Goal: Task Accomplishment & Management: Complete application form

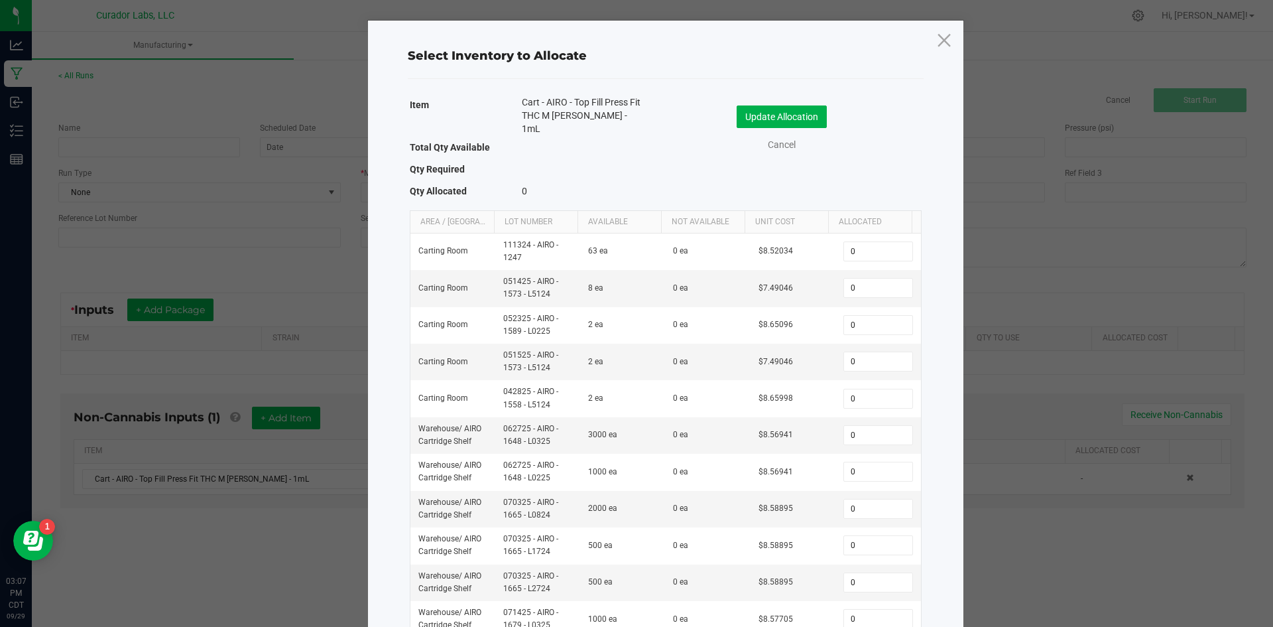
scroll to position [222, 0]
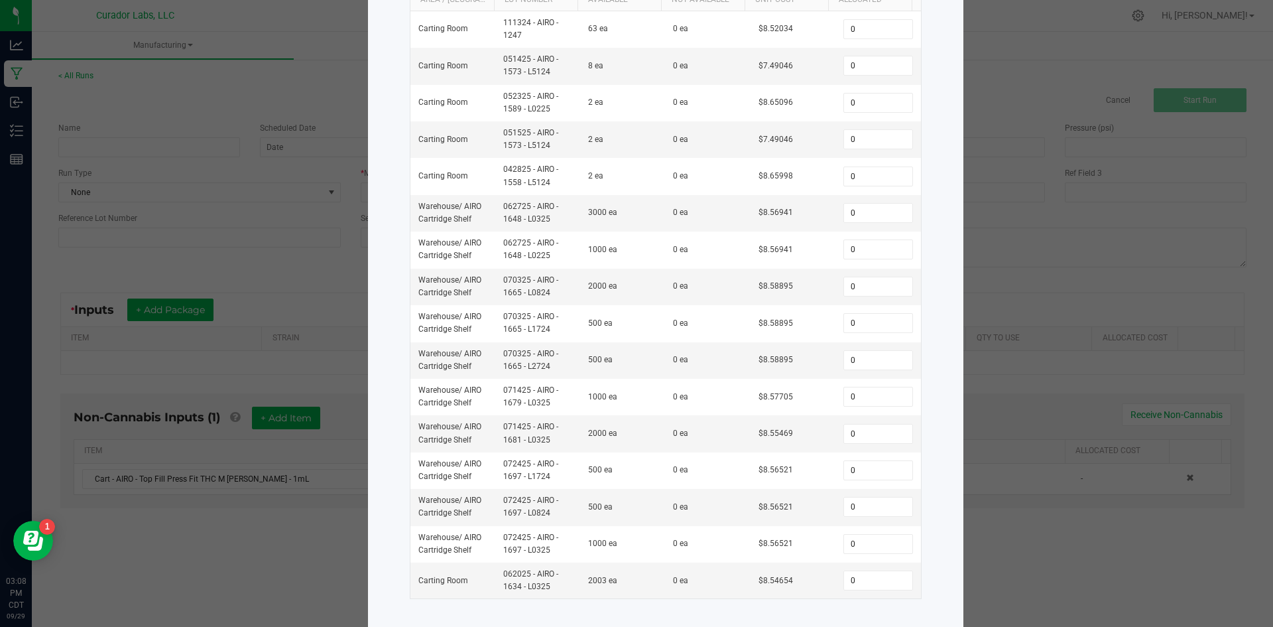
click at [996, 220] on ngb-modal-window "Select Inventory to Allocate Item Cart - AIRO - Top Fill Press Fit THC M [PERSO…" at bounding box center [641, 313] width 1283 height 627
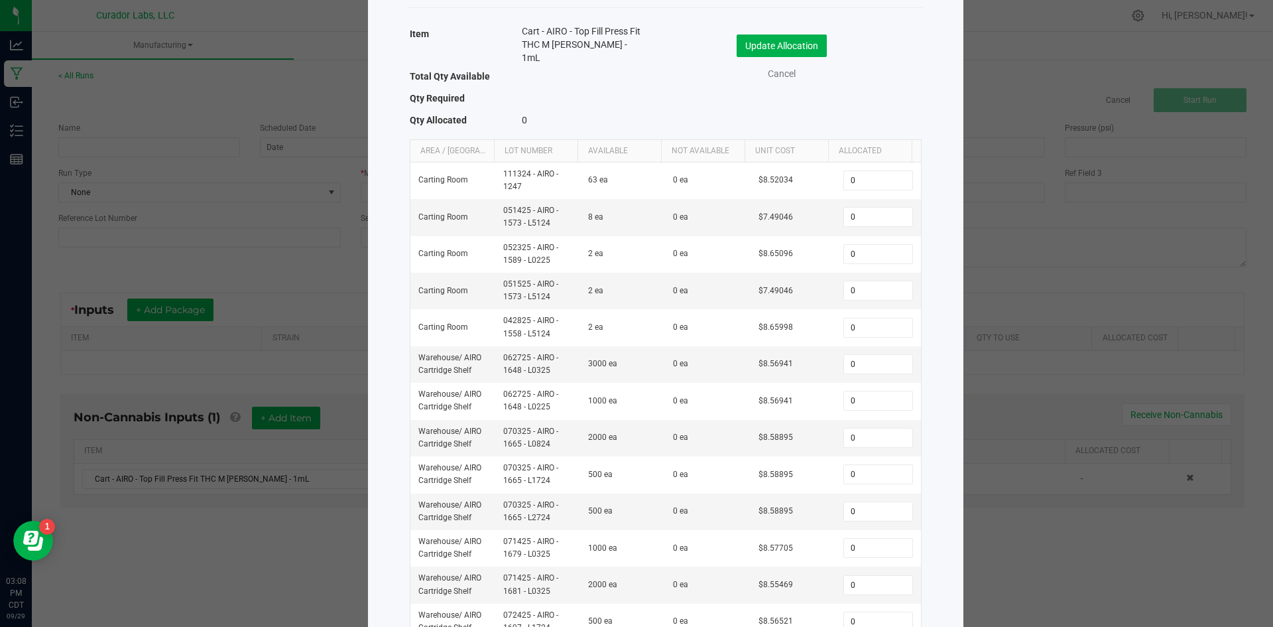
scroll to position [0, 0]
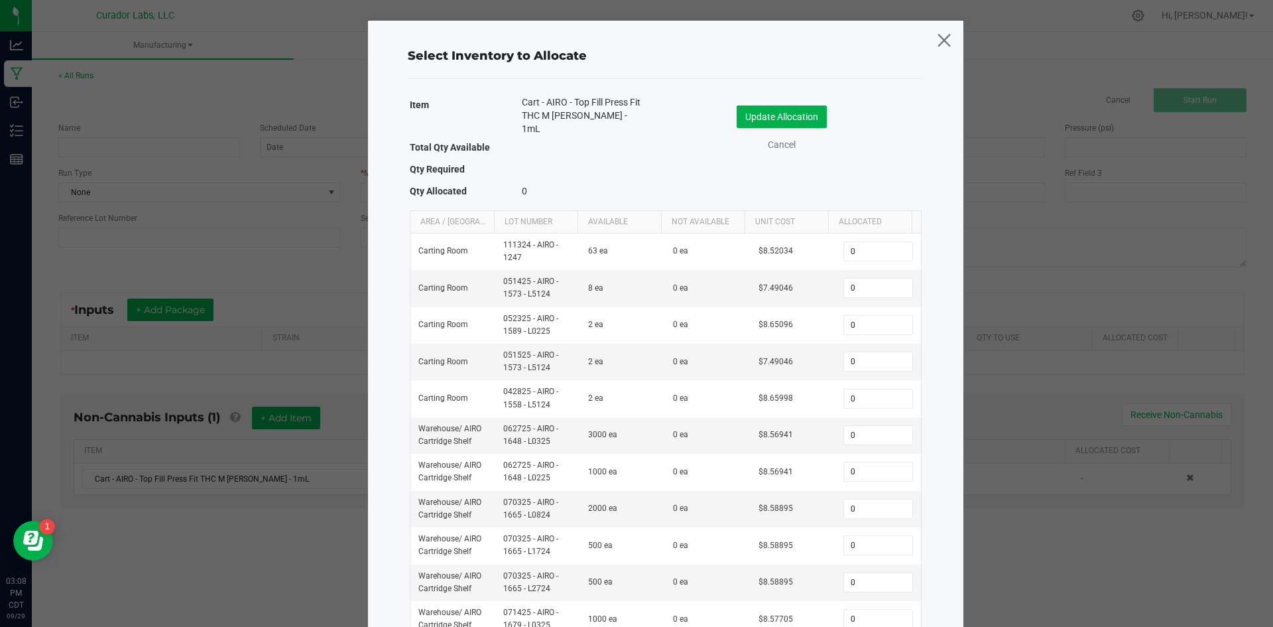
click at [942, 49] on icon at bounding box center [944, 40] width 18 height 32
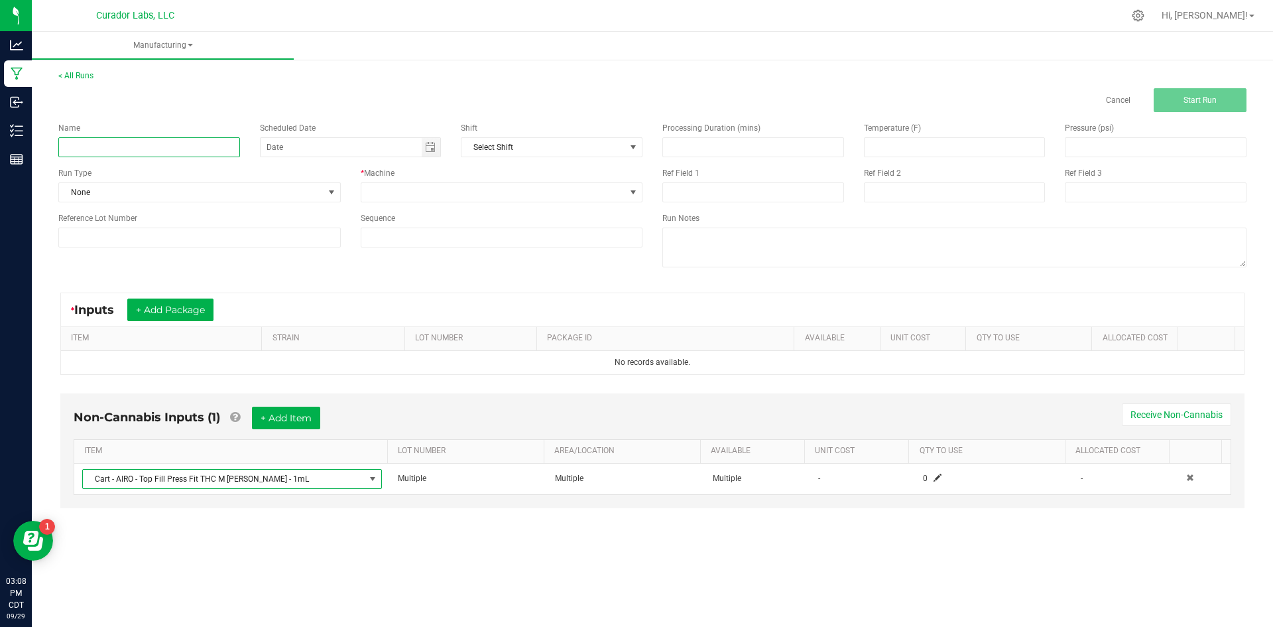
click at [154, 147] on input at bounding box center [149, 147] width 182 height 20
type input "Bulk Airo Vape Cart 1g Each - Bermuda Triangle"
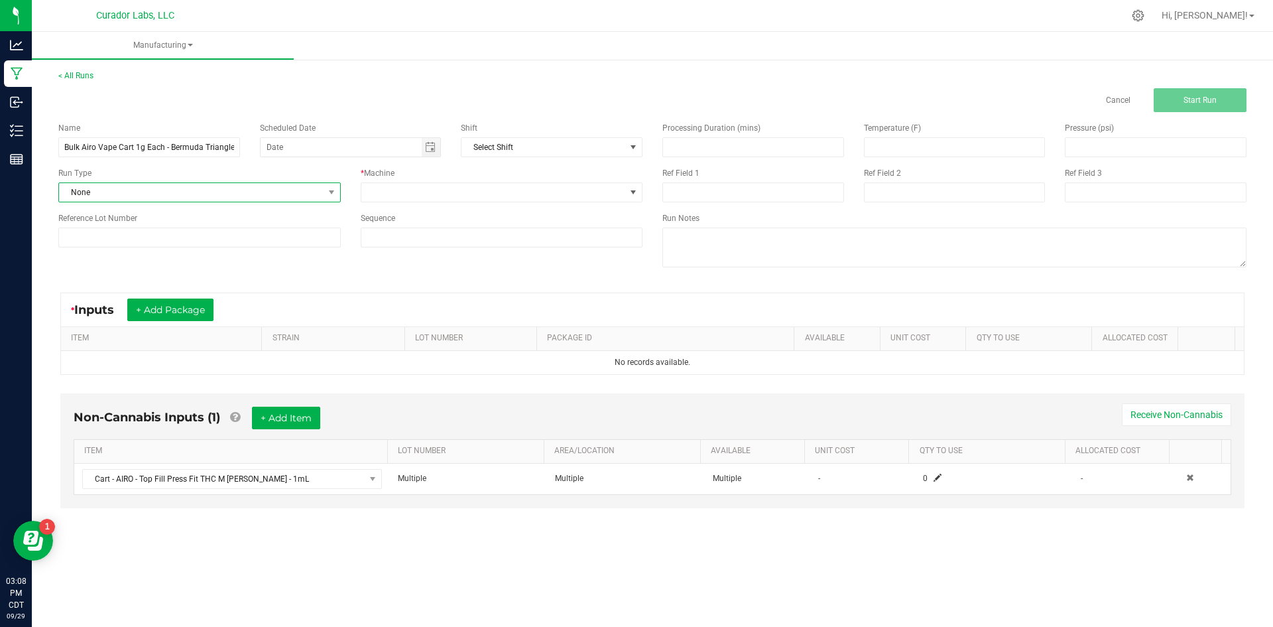
click at [164, 199] on span "None" at bounding box center [191, 192] width 265 height 19
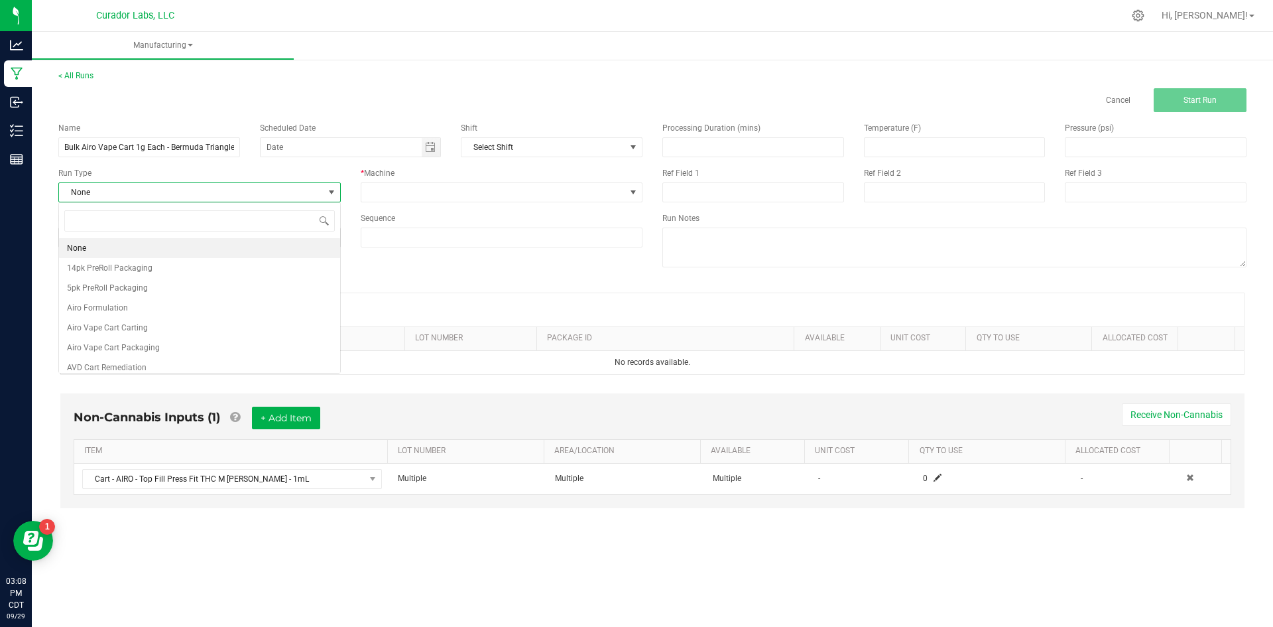
scroll to position [20, 282]
type input "airo"
click at [224, 265] on li "Airo Vape Cart Carting" at bounding box center [199, 268] width 281 height 20
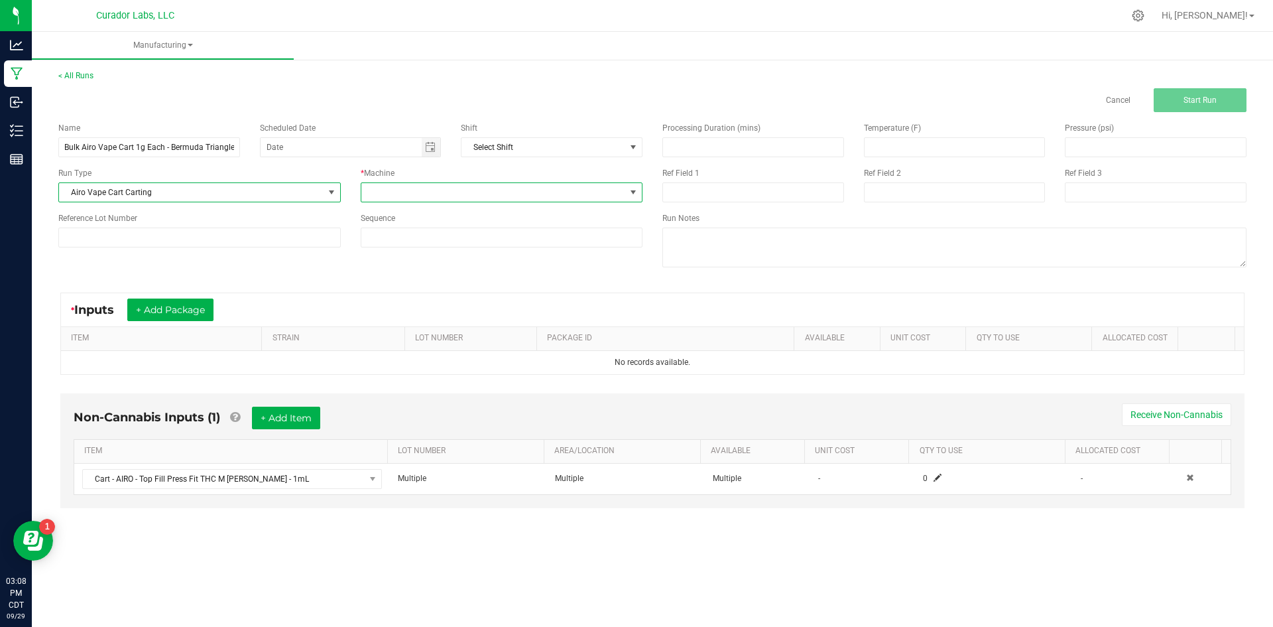
click at [379, 200] on span at bounding box center [493, 192] width 265 height 19
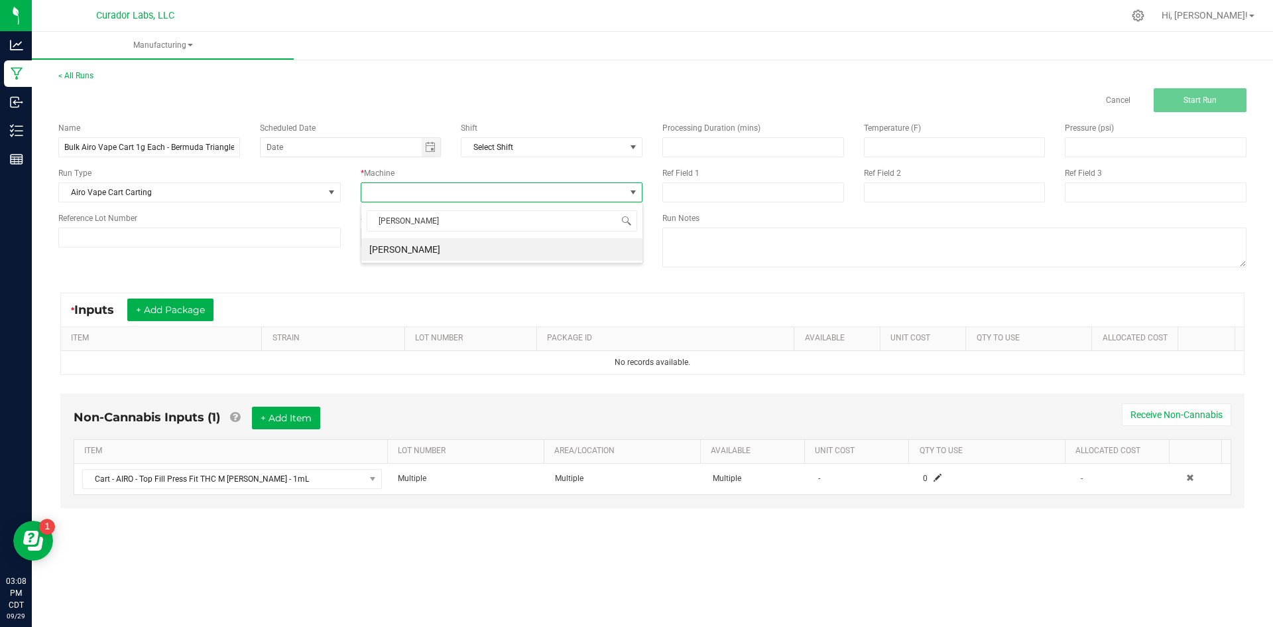
type input "thomp"
click at [381, 235] on input at bounding box center [501, 237] width 281 height 19
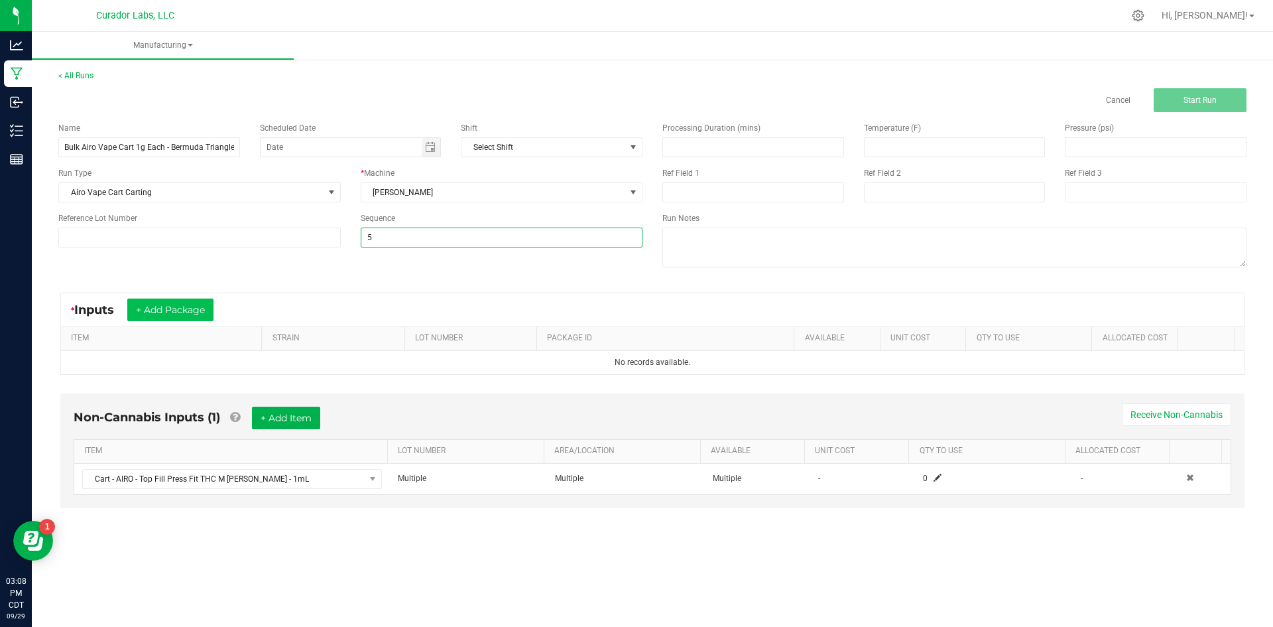
type input "5"
click at [213, 308] on button "+ Add Package" at bounding box center [170, 309] width 86 height 23
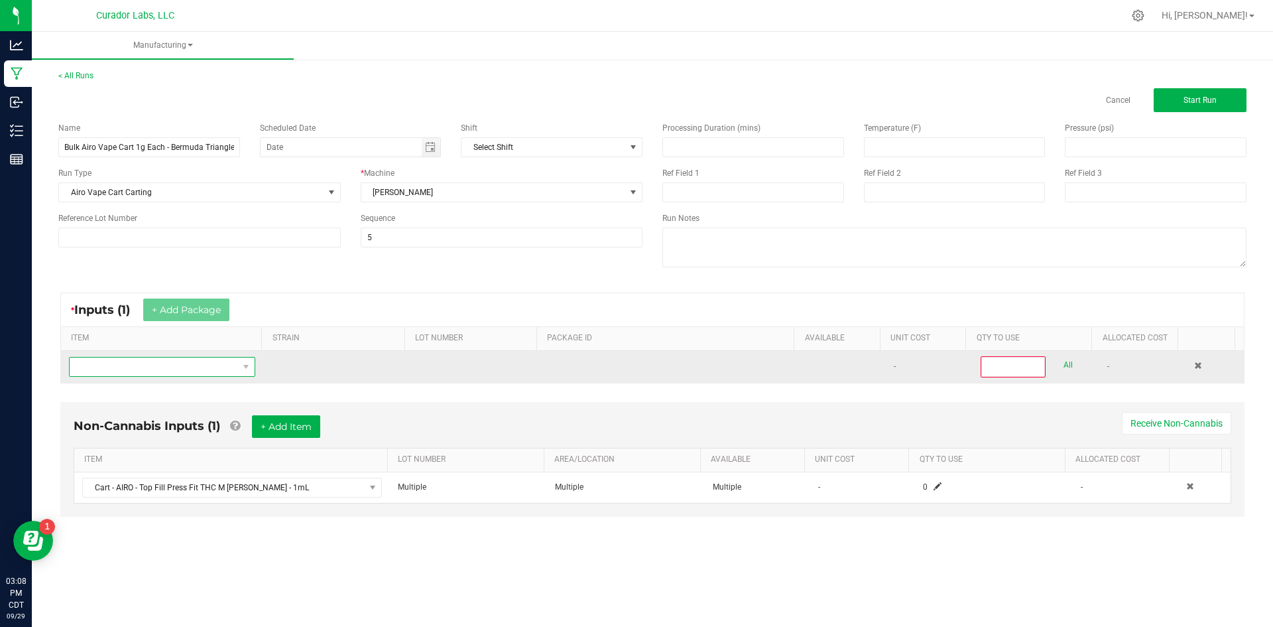
click at [163, 363] on span "NO DATA FOUND" at bounding box center [154, 367] width 168 height 19
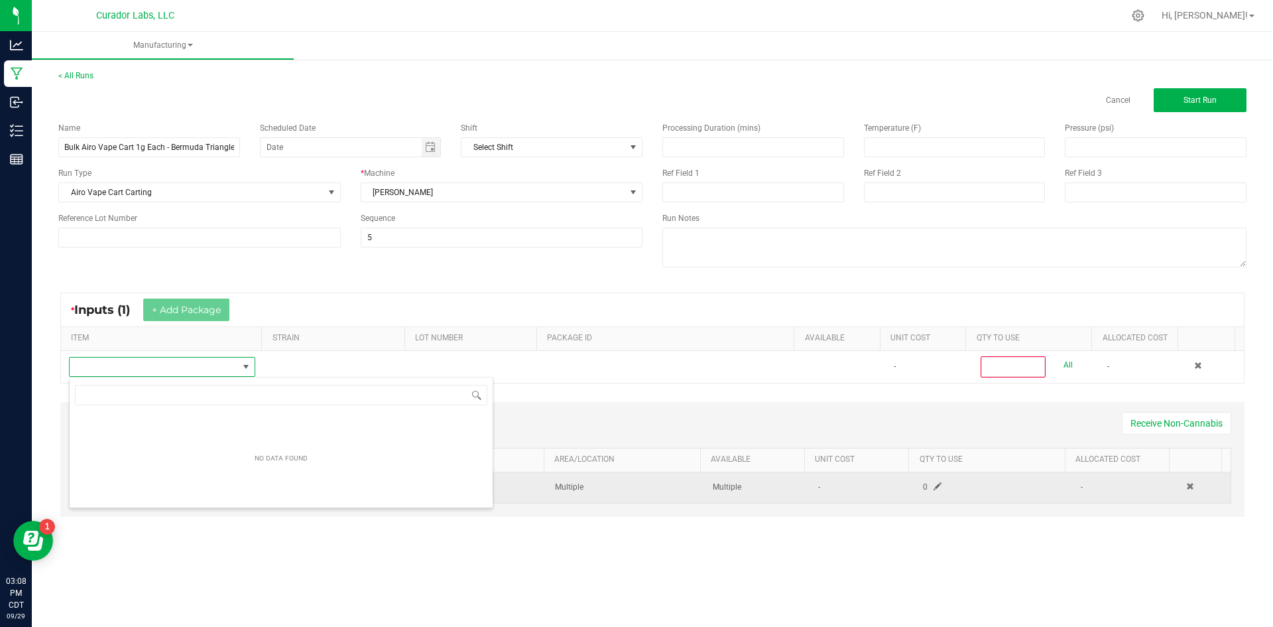
scroll to position [20, 183]
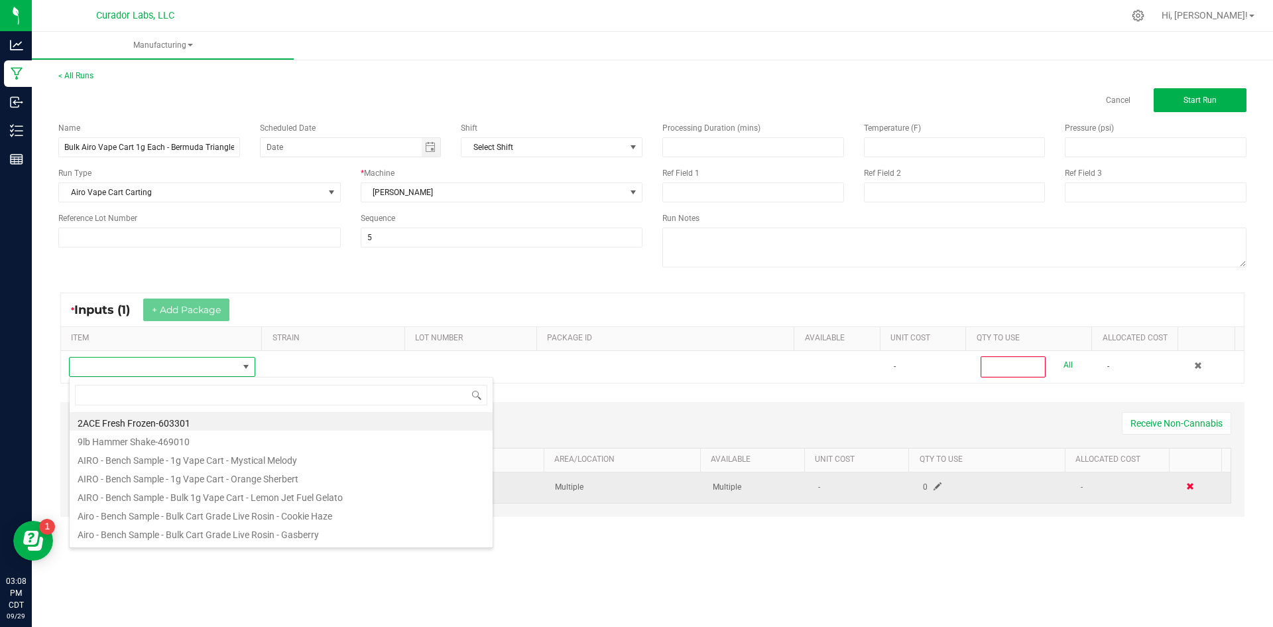
click at [1187, 485] on span at bounding box center [1191, 486] width 8 height 8
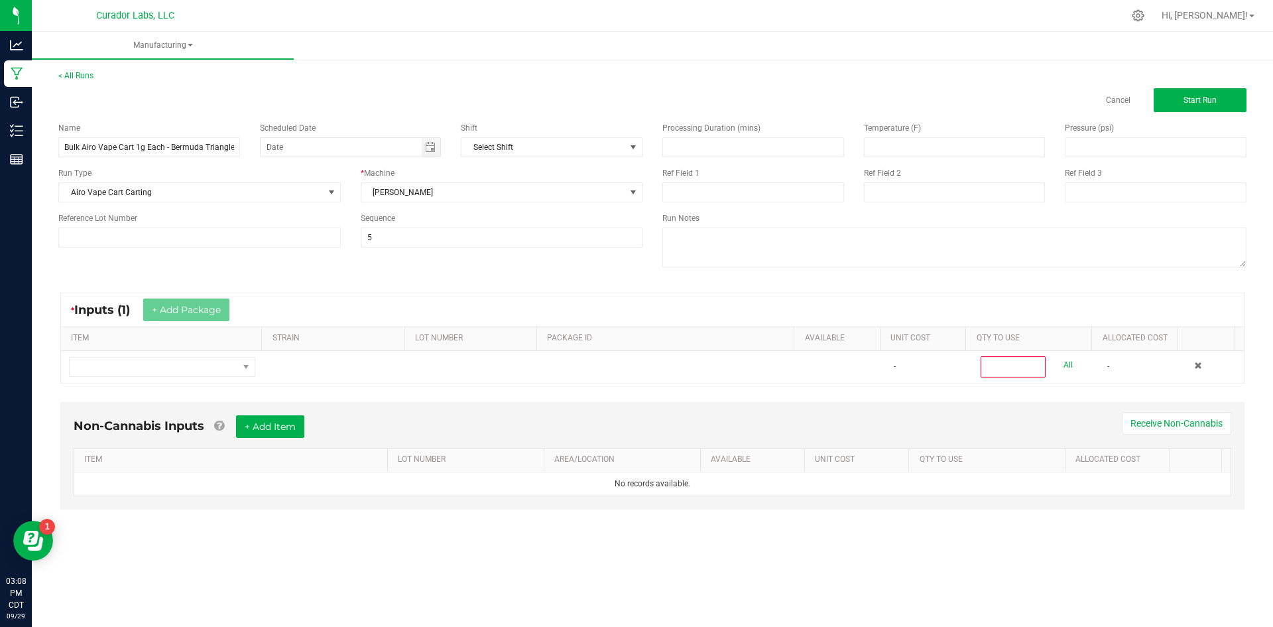
click at [221, 385] on div "* Inputs (1) + Add Package ITEM STRAIN LOT NUMBER PACKAGE ID AVAILABLE Unit Cos…" at bounding box center [652, 338] width 1208 height 115
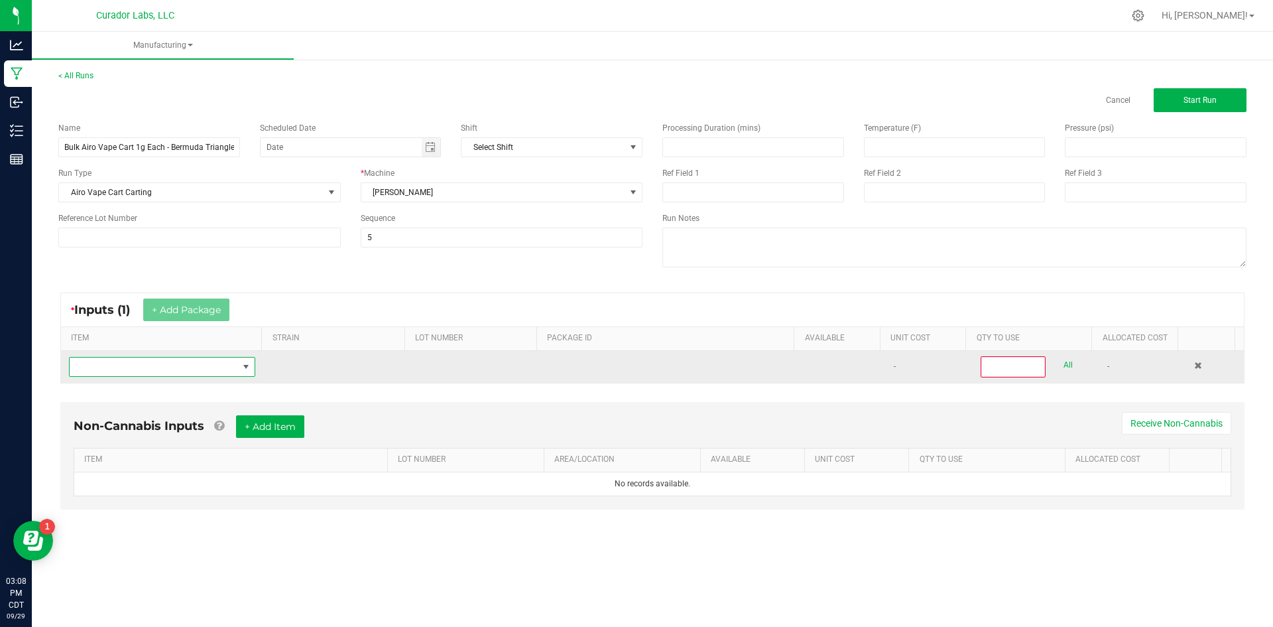
click at [221, 366] on span "NO DATA FOUND" at bounding box center [154, 367] width 168 height 19
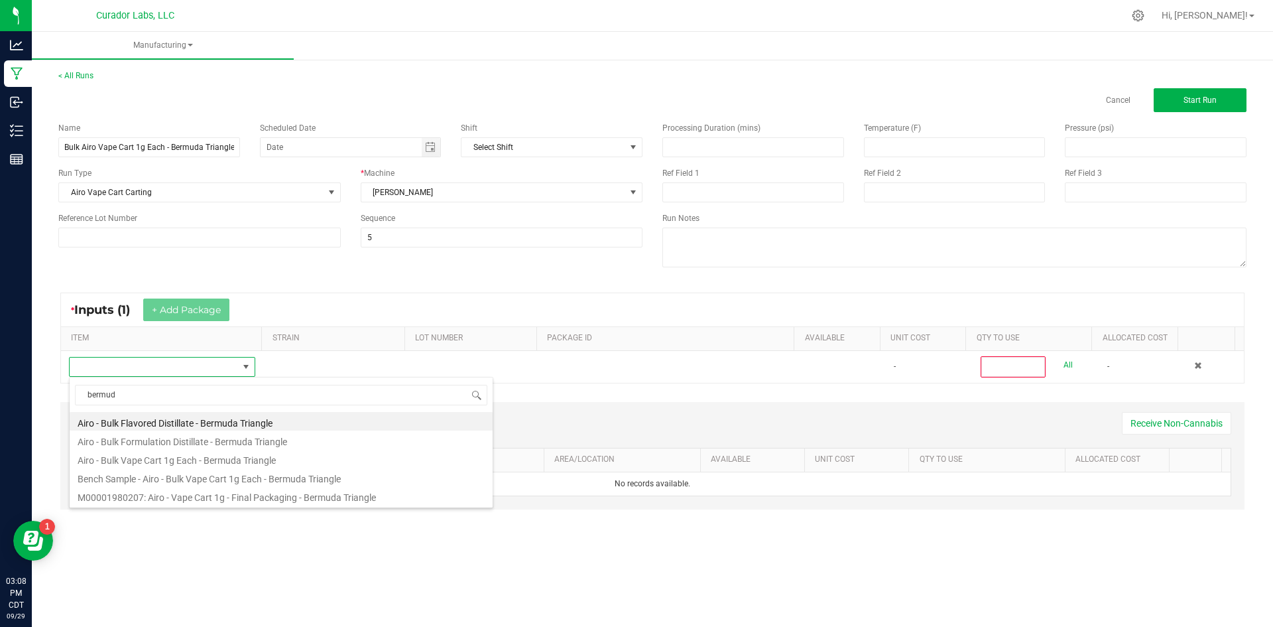
type input "bermud"
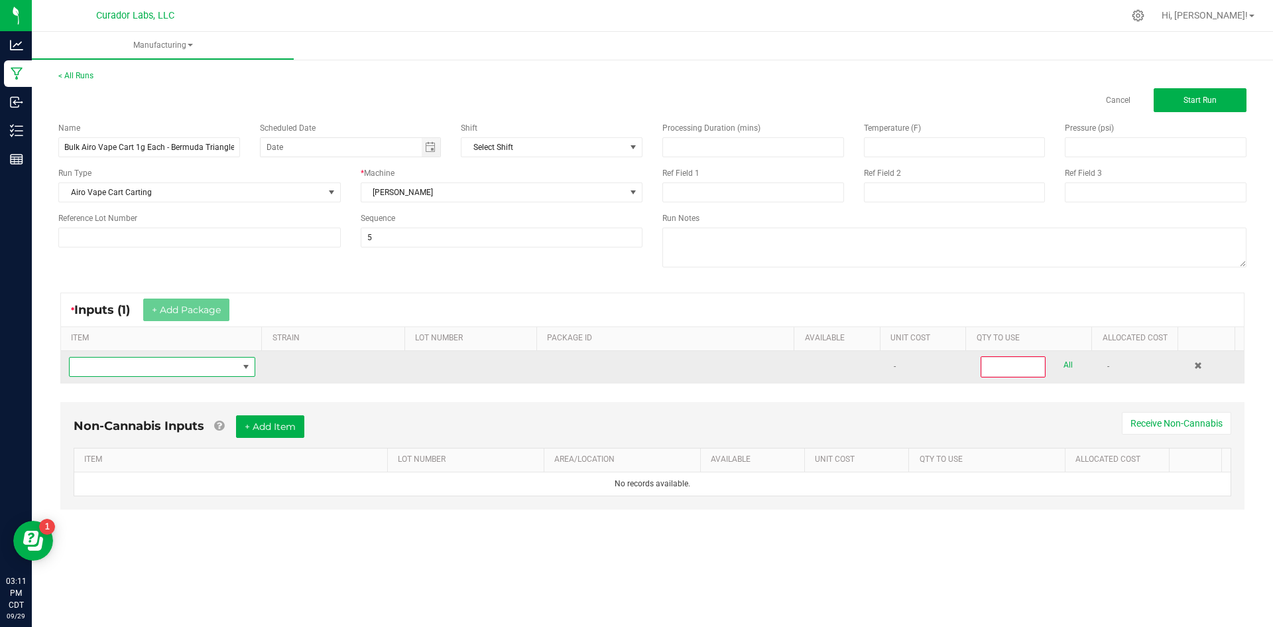
click at [168, 366] on span "NO DATA FOUND" at bounding box center [154, 367] width 168 height 19
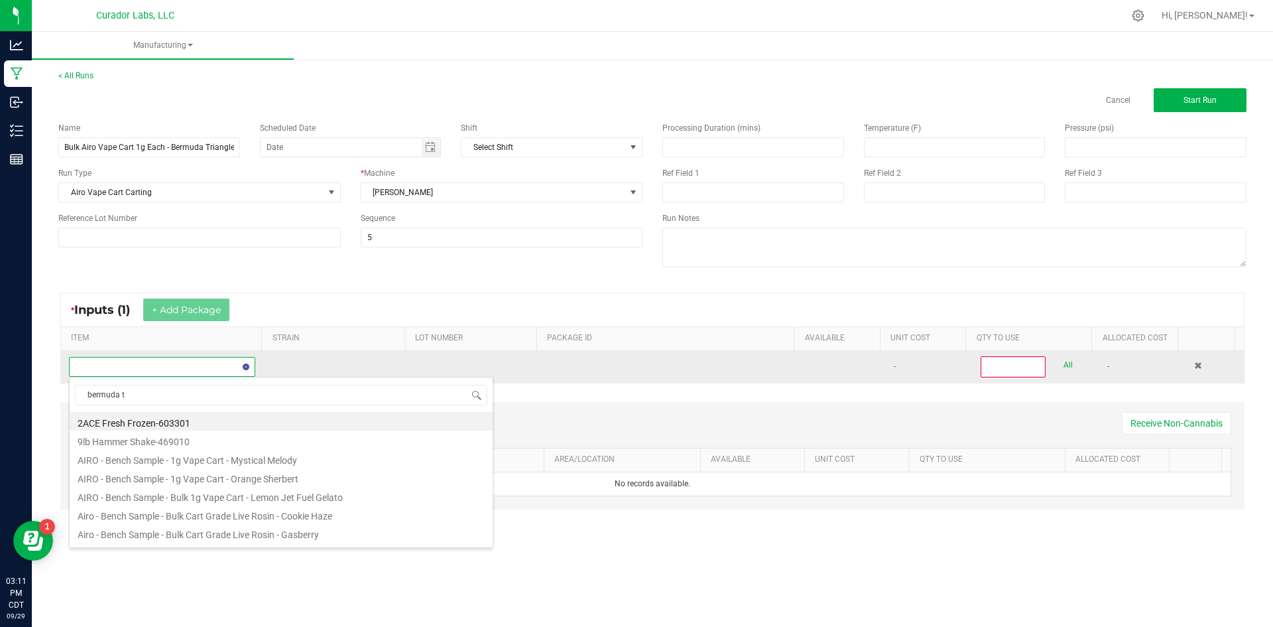
type input "bermuda tr"
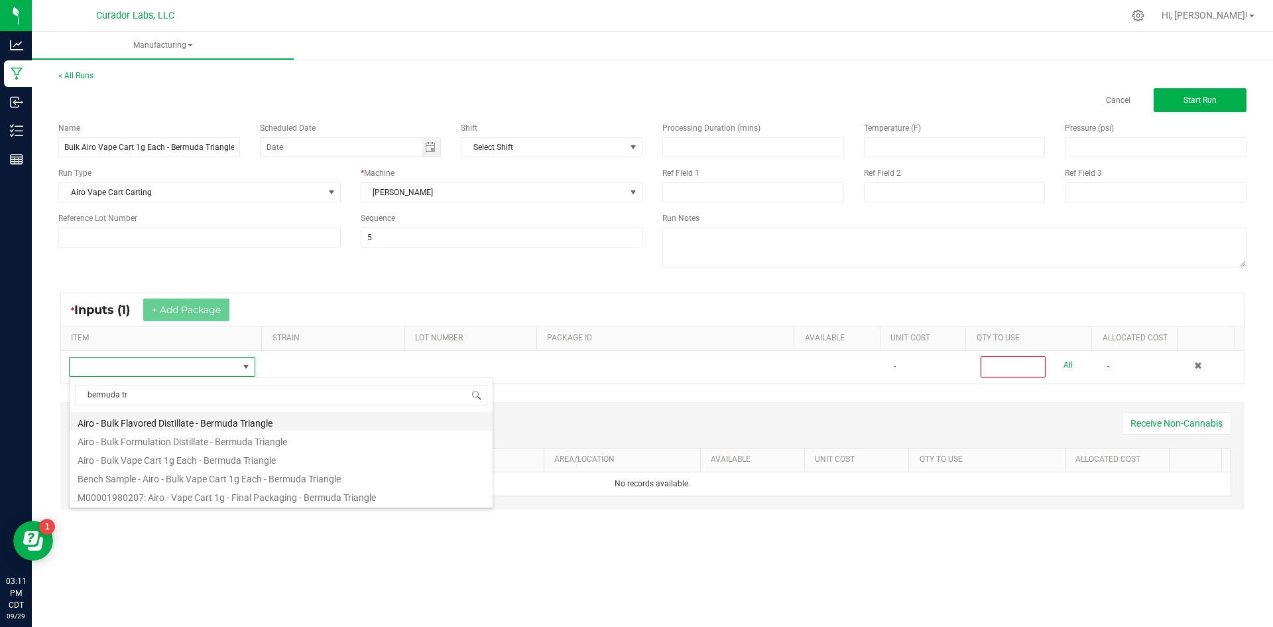
click at [186, 428] on li "Airo - Bulk Flavored Distillate - Bermuda Triangle" at bounding box center [281, 421] width 423 height 19
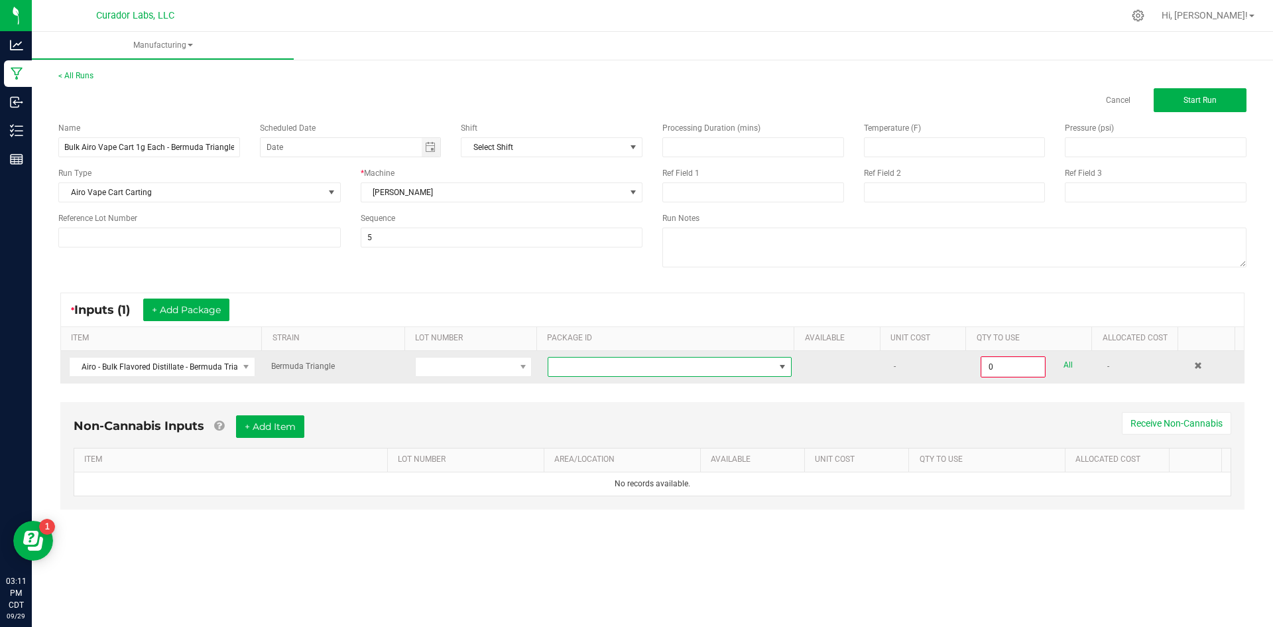
click at [610, 361] on span at bounding box center [662, 367] width 226 height 19
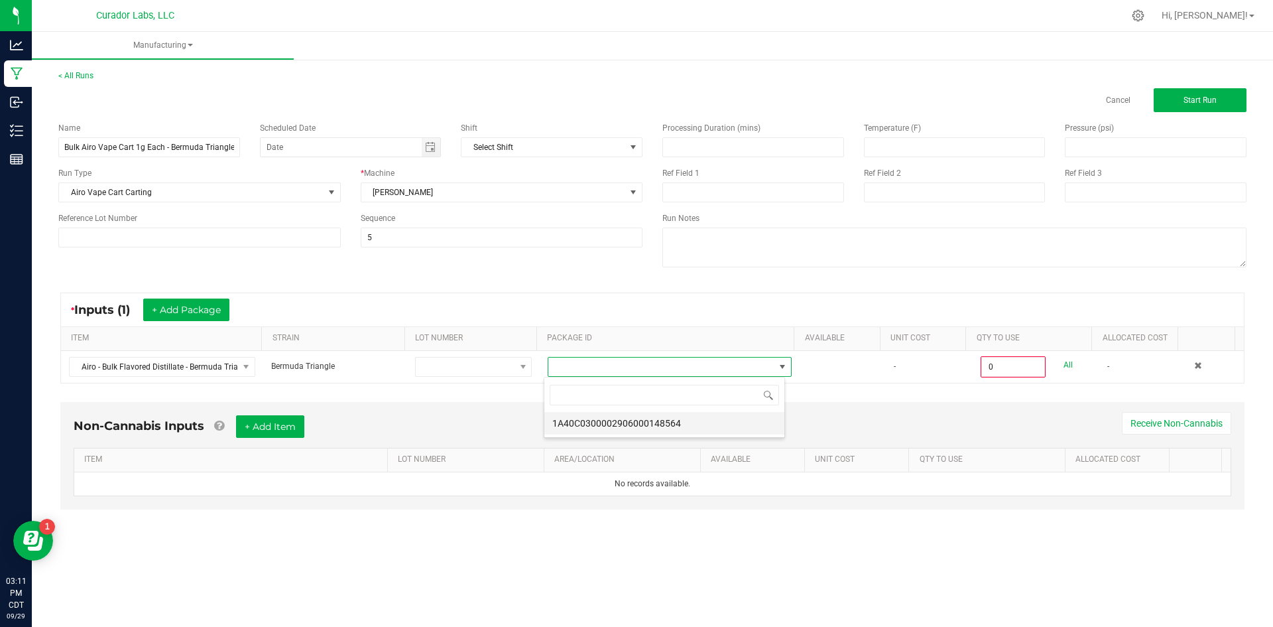
scroll to position [20, 242]
click at [608, 421] on li "1A40C0300002906000148564" at bounding box center [665, 423] width 240 height 23
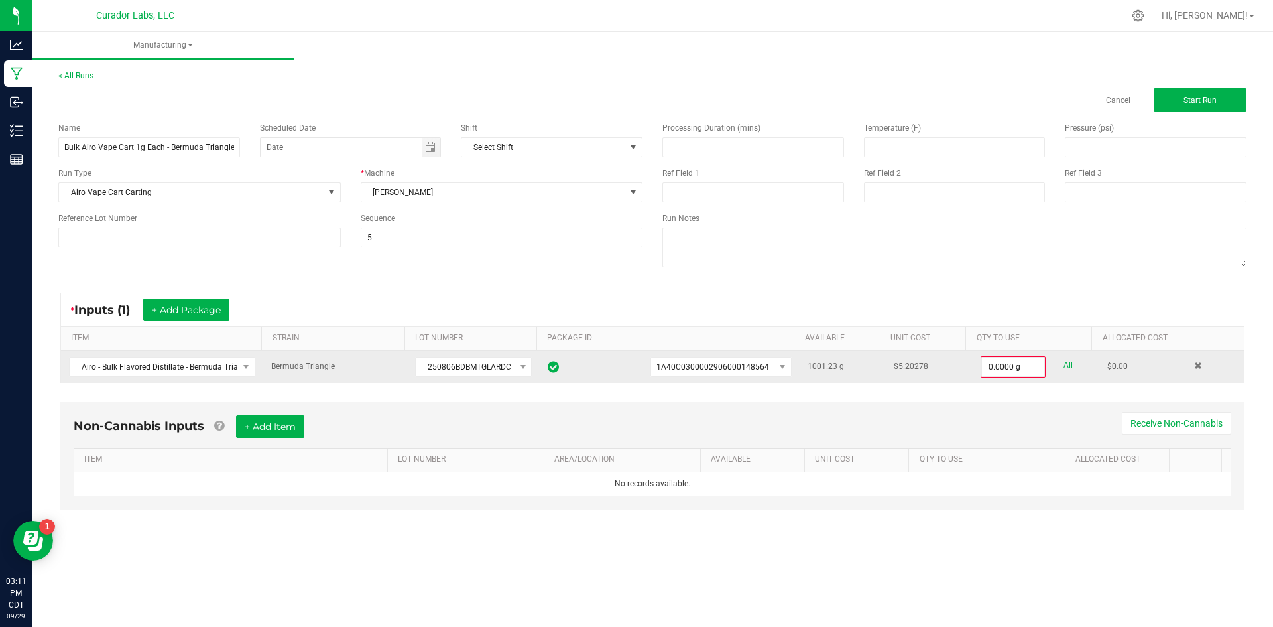
click at [1054, 363] on div "All" at bounding box center [1060, 365] width 28 height 18
click at [1064, 364] on link "All" at bounding box center [1068, 365] width 9 height 18
type input "1001.2300 g"
click at [269, 426] on button "+ Add Item" at bounding box center [270, 425] width 68 height 23
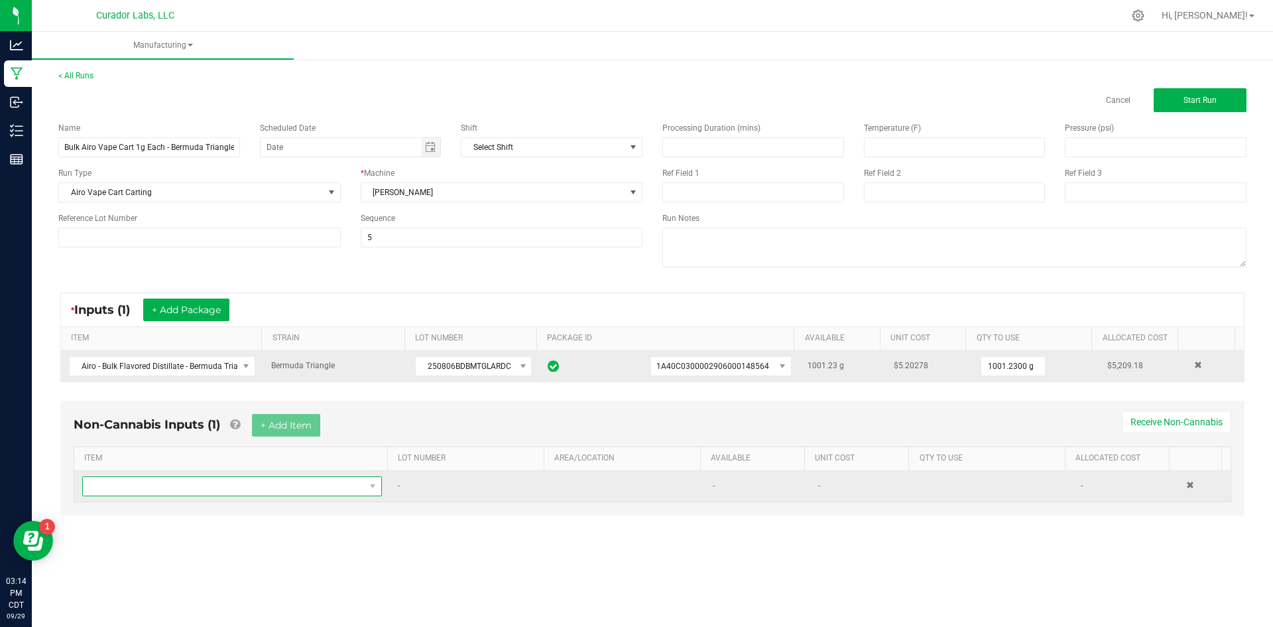
click at [212, 494] on span "NO DATA FOUND" at bounding box center [224, 486] width 282 height 19
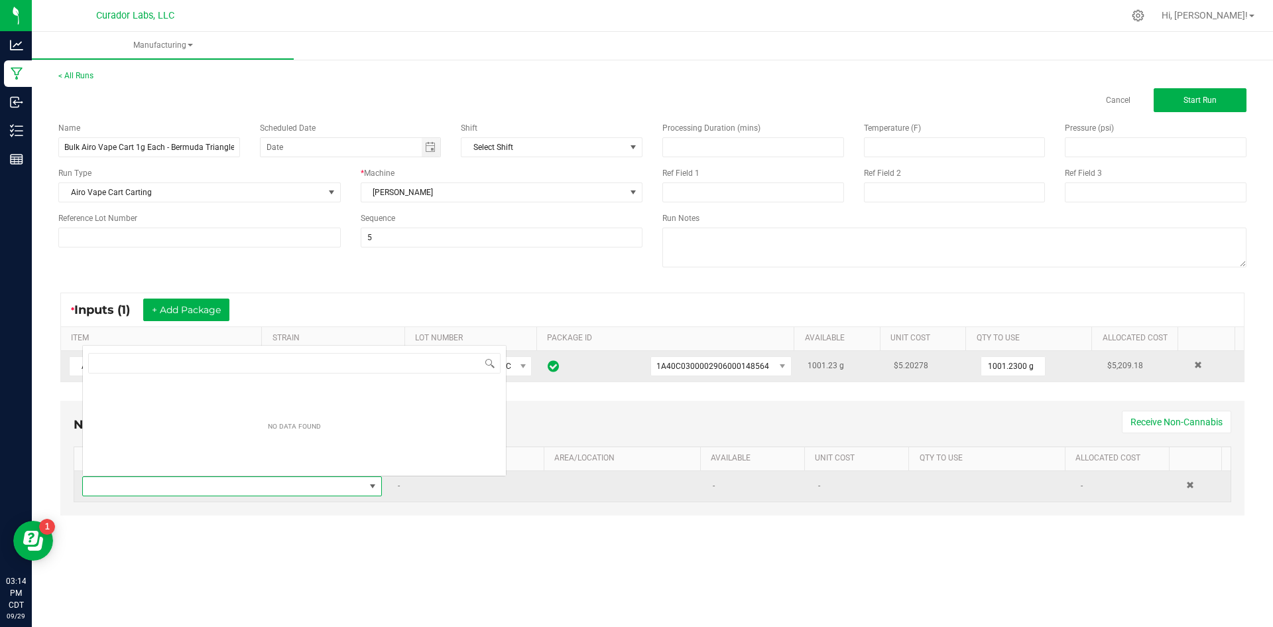
scroll to position [20, 294]
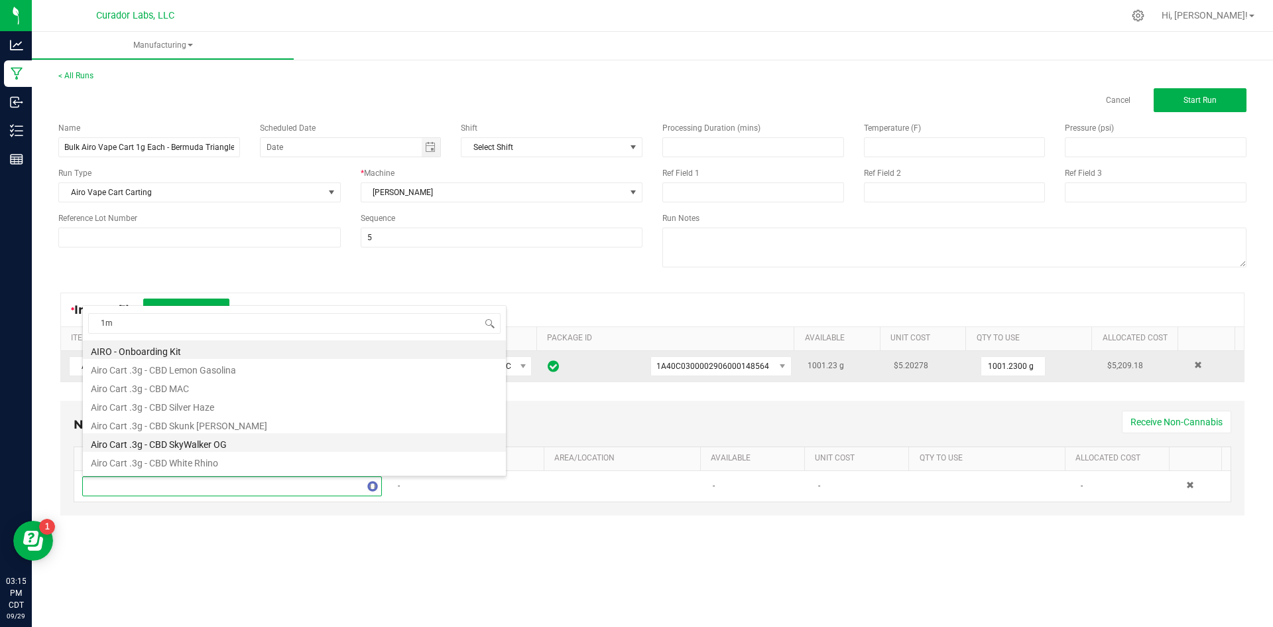
type input "1mL"
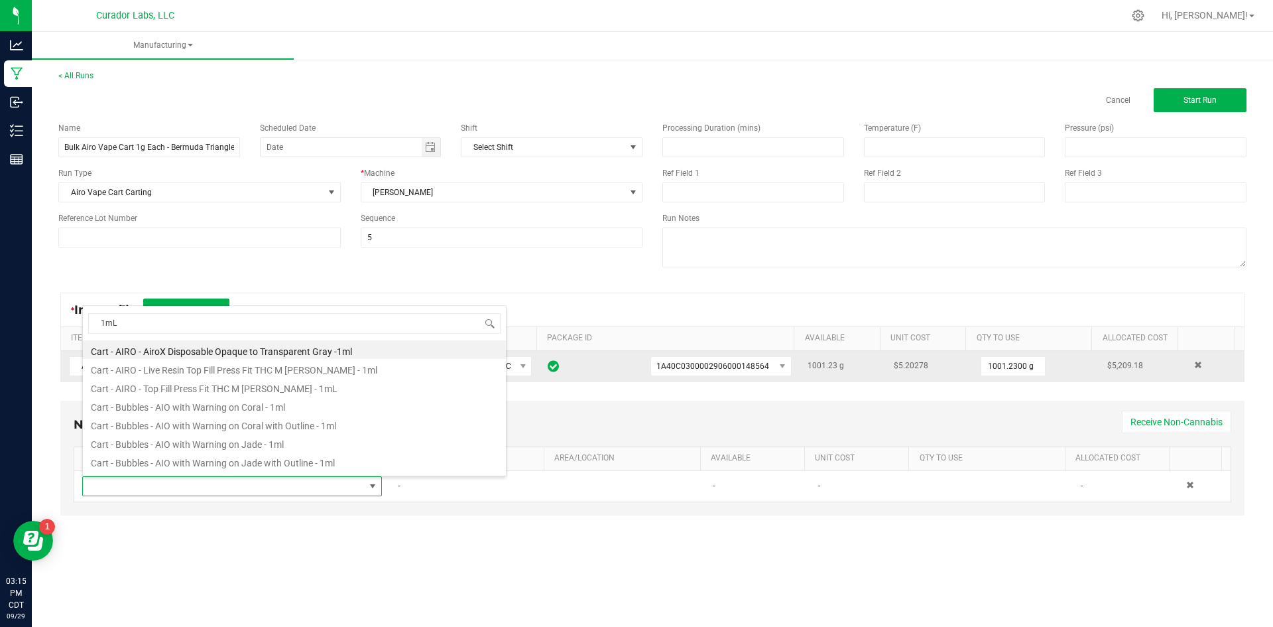
click at [263, 385] on li "Cart - AIRO - Top Fill Press Fit THC M [PERSON_NAME] - 1mL" at bounding box center [294, 386] width 423 height 19
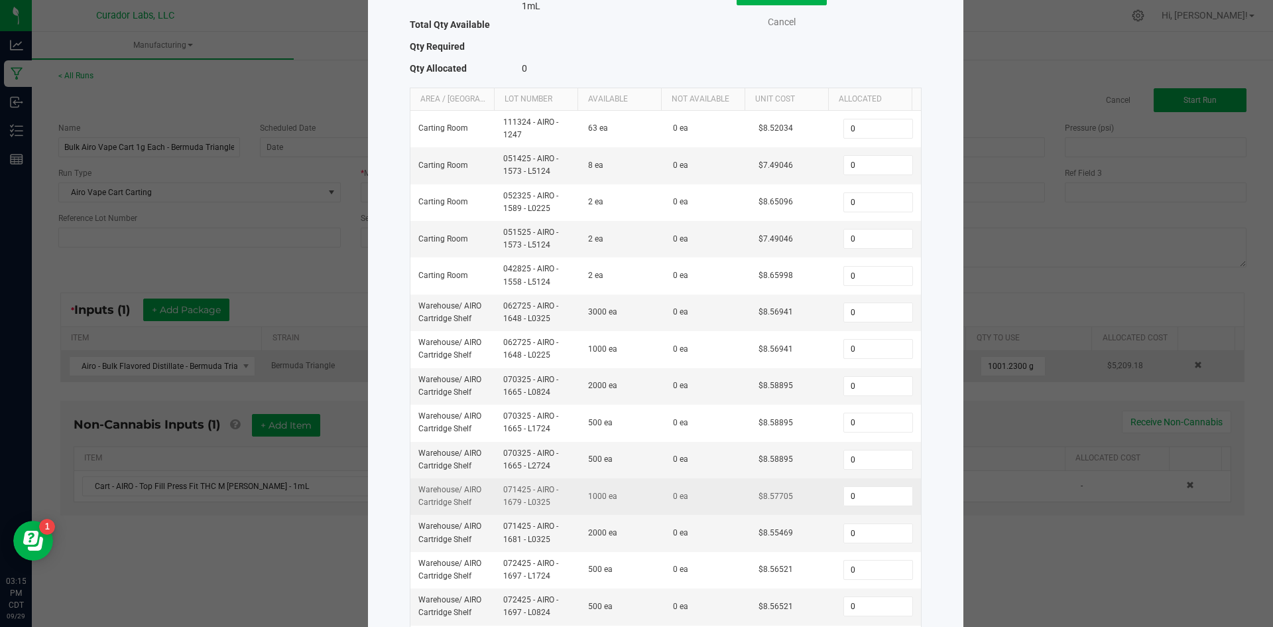
scroll to position [222, 0]
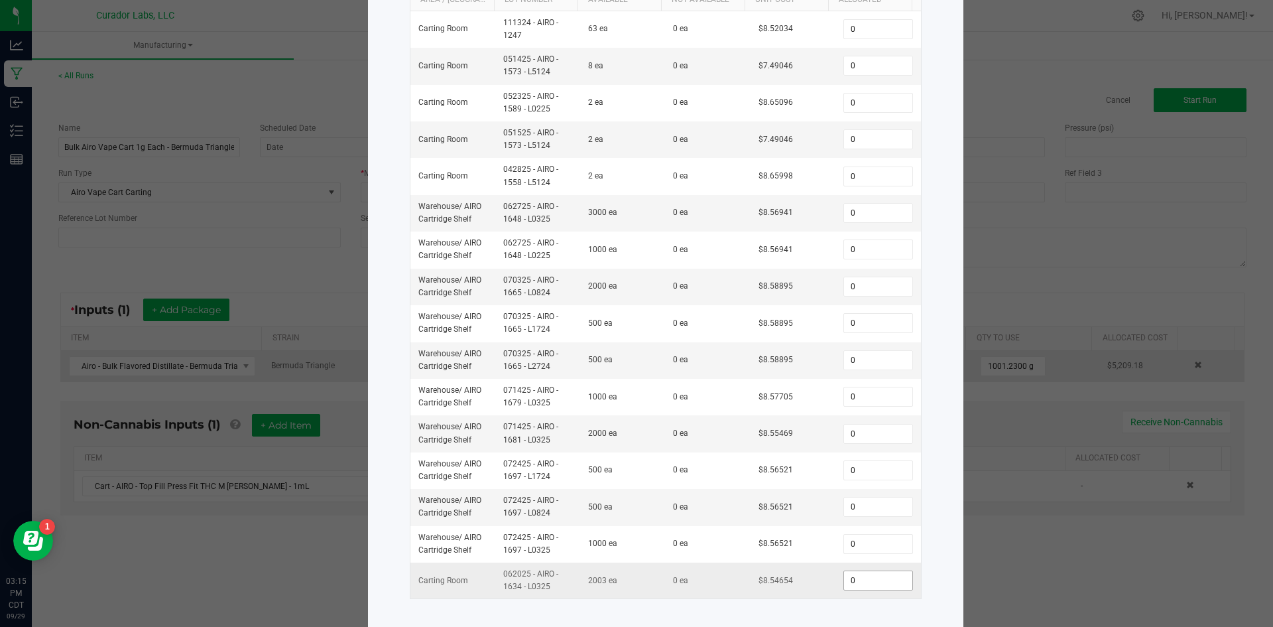
click at [863, 571] on input "0" at bounding box center [878, 580] width 68 height 19
type input "1,001"
click at [906, 610] on div "Select Inventory to Allocate Item Cart - AIRO - Top Fill Press Fit THC M [PERSO…" at bounding box center [666, 219] width 596 height 842
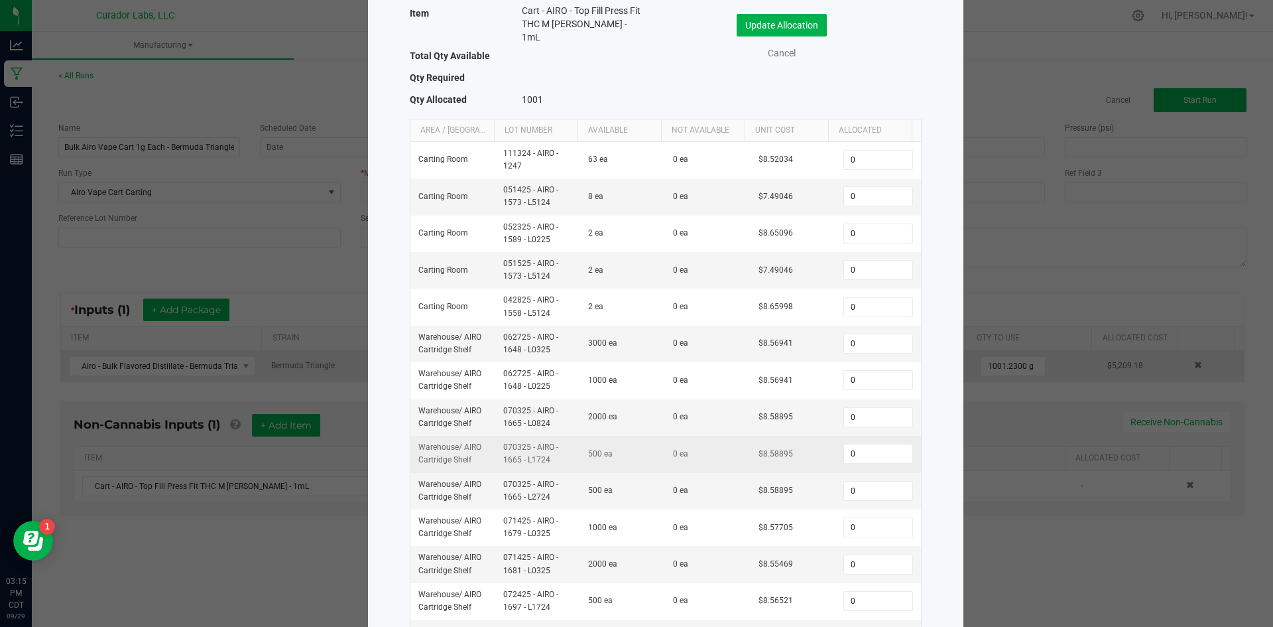
scroll to position [0, 0]
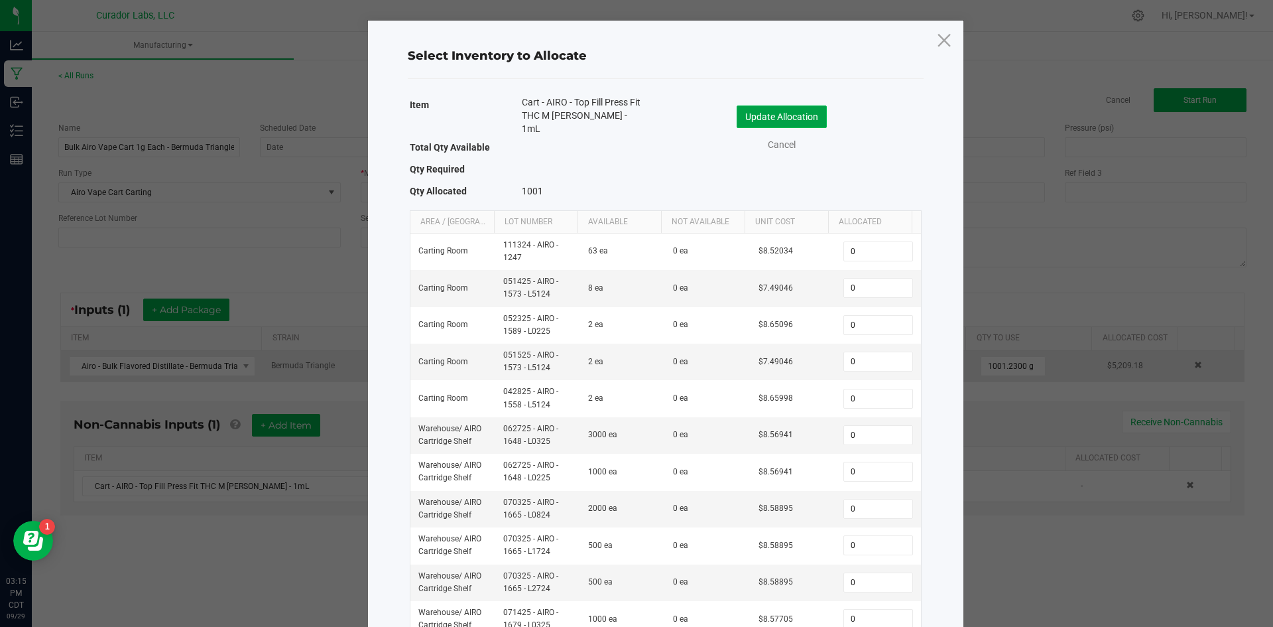
click at [772, 110] on button "Update Allocation" at bounding box center [782, 116] width 90 height 23
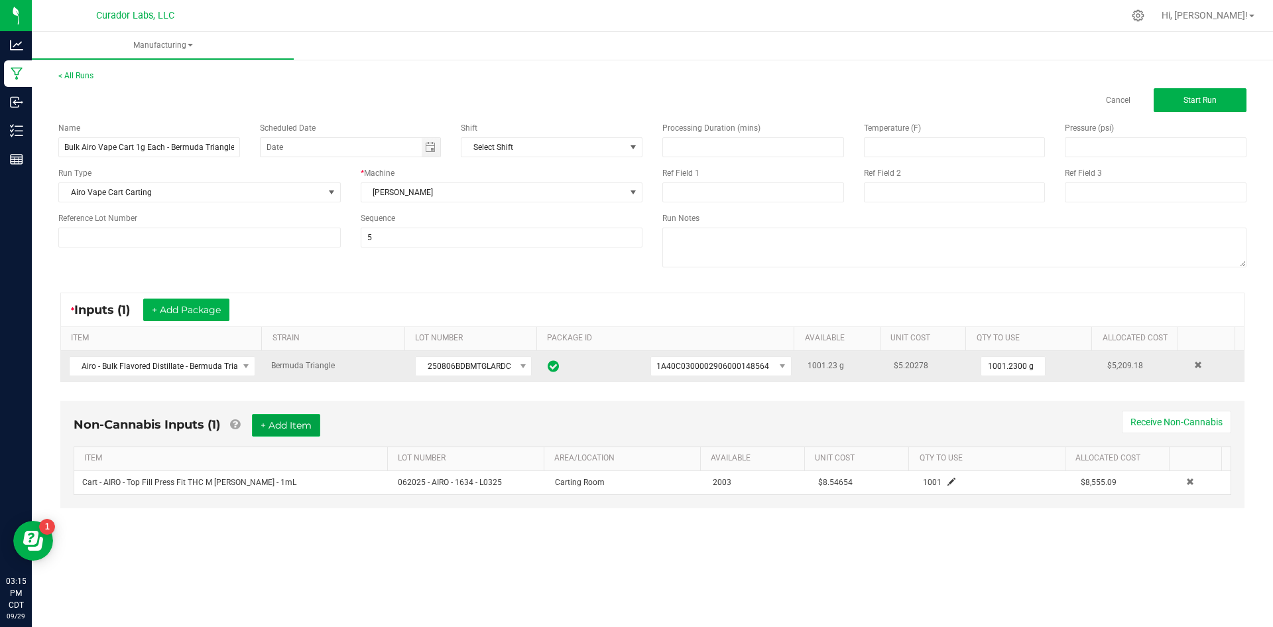
click at [265, 433] on button "+ Add Item" at bounding box center [286, 425] width 68 height 23
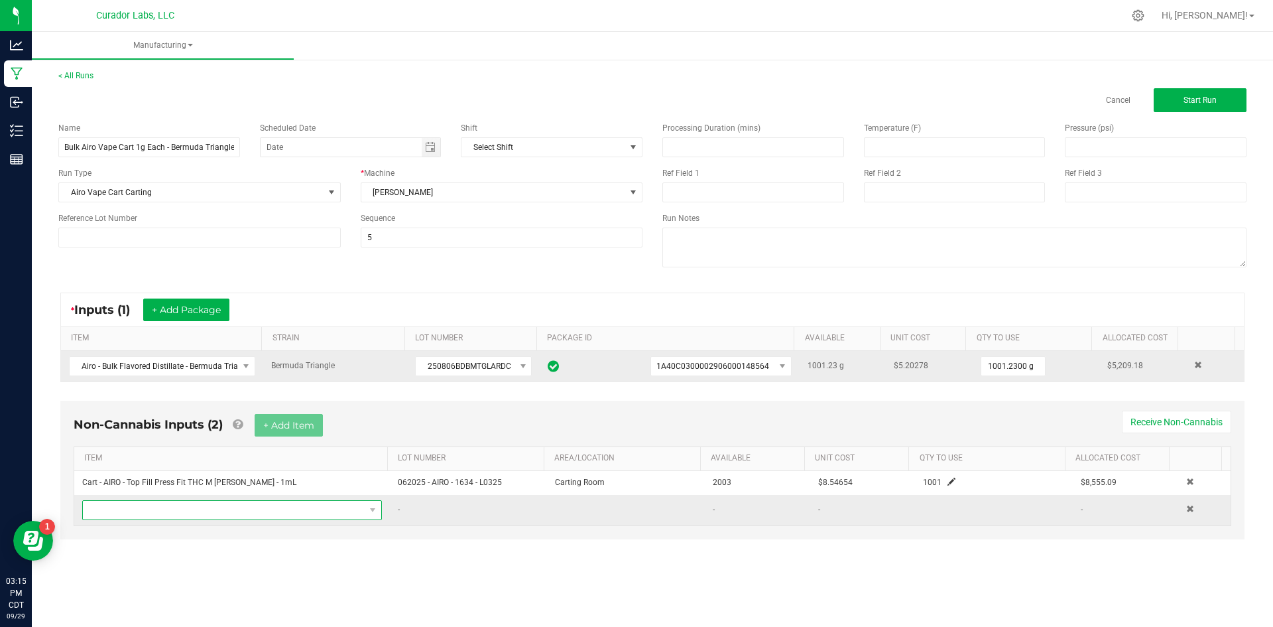
click at [263, 517] on span "NO DATA FOUND" at bounding box center [224, 510] width 282 height 19
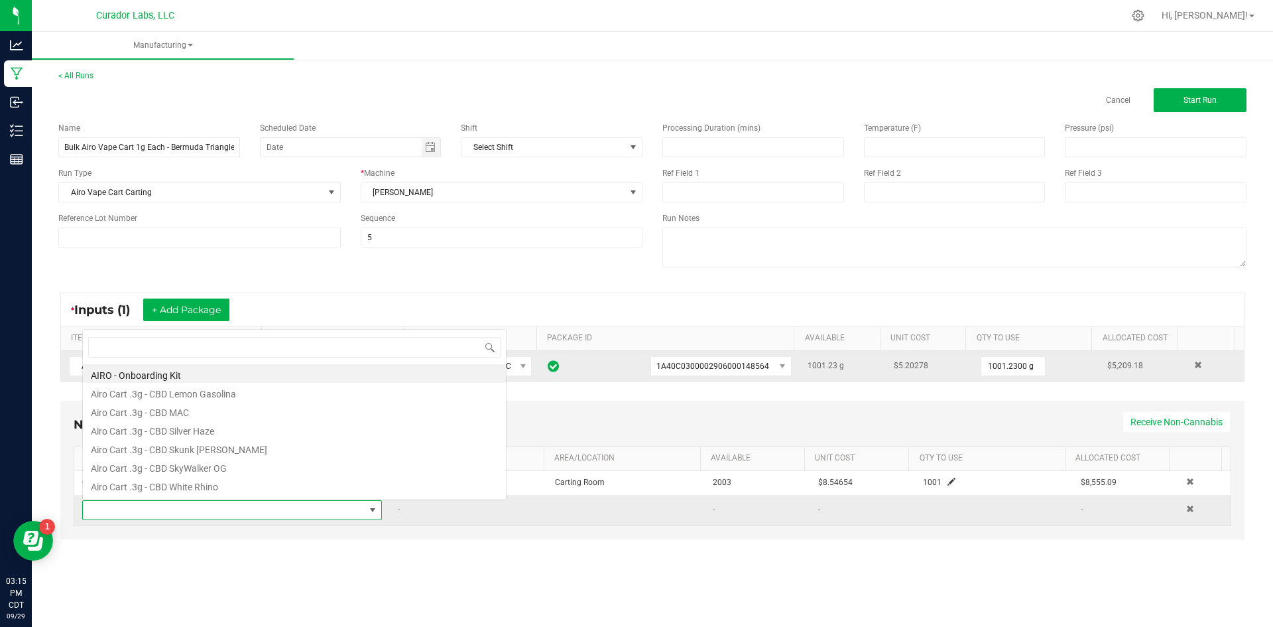
scroll to position [20, 294]
type input "bermuda tr"
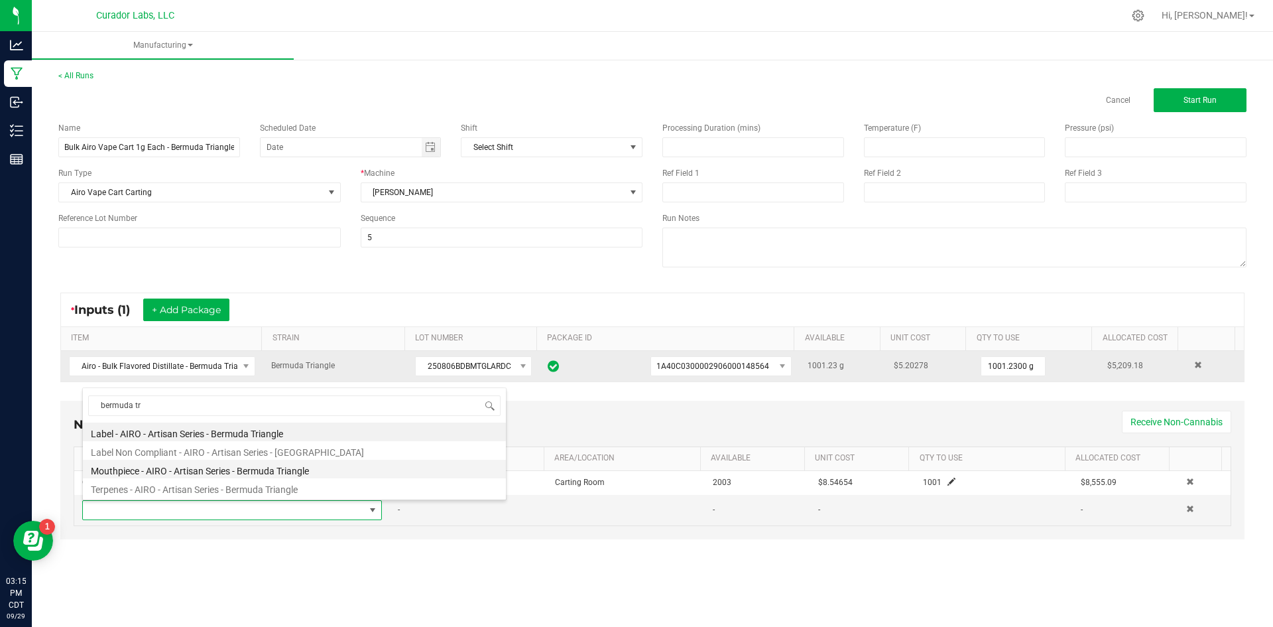
click at [174, 474] on li "Mouthpiece - AIRO - Artisan Series - Bermuda Triangle" at bounding box center [294, 469] width 423 height 19
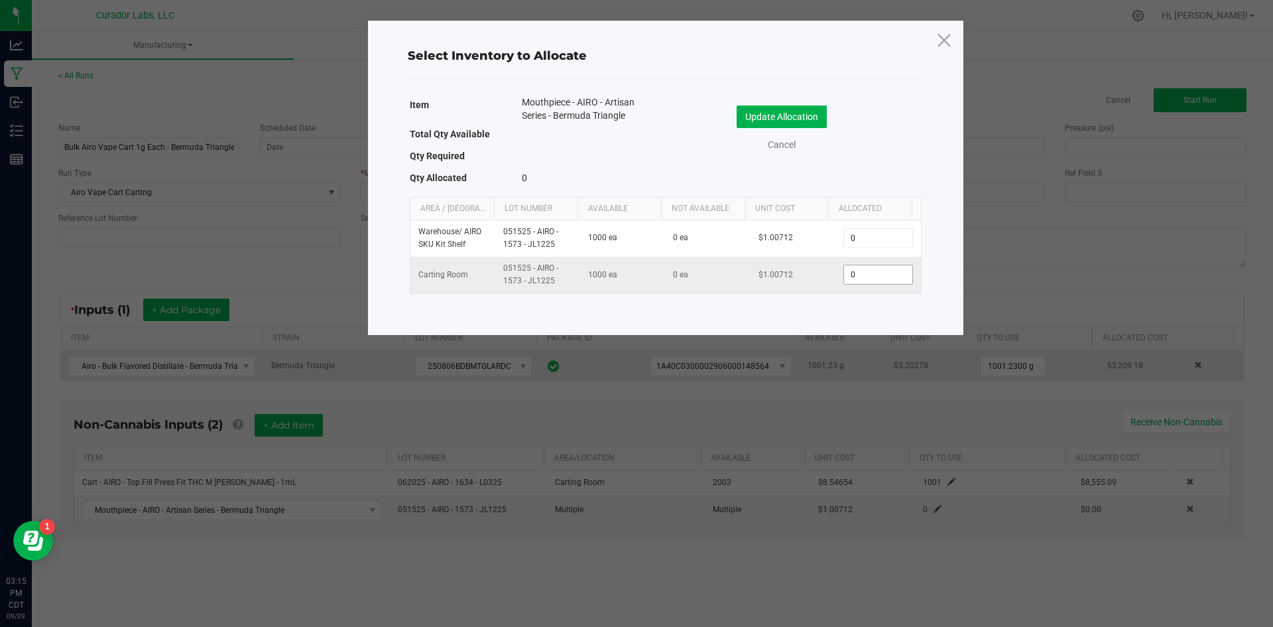
click at [854, 267] on input "0" at bounding box center [878, 274] width 68 height 19
type input "1,000"
click at [774, 109] on button "Update Allocation" at bounding box center [782, 116] width 90 height 23
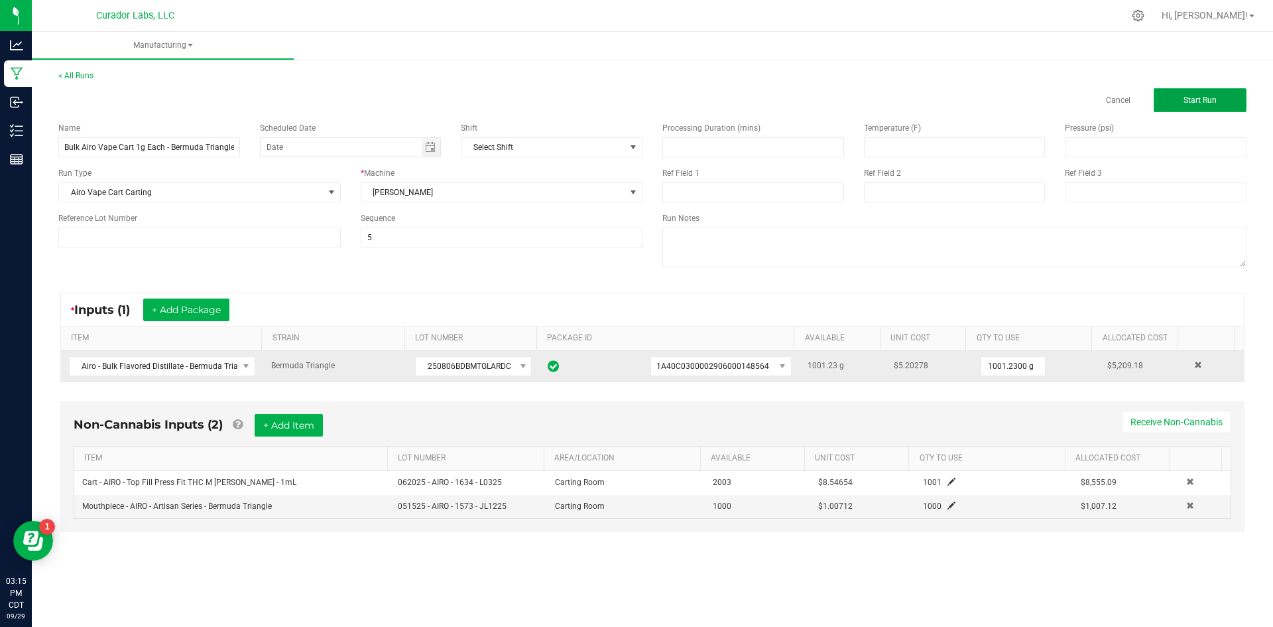
click at [1206, 103] on span "Start Run" at bounding box center [1200, 100] width 33 height 9
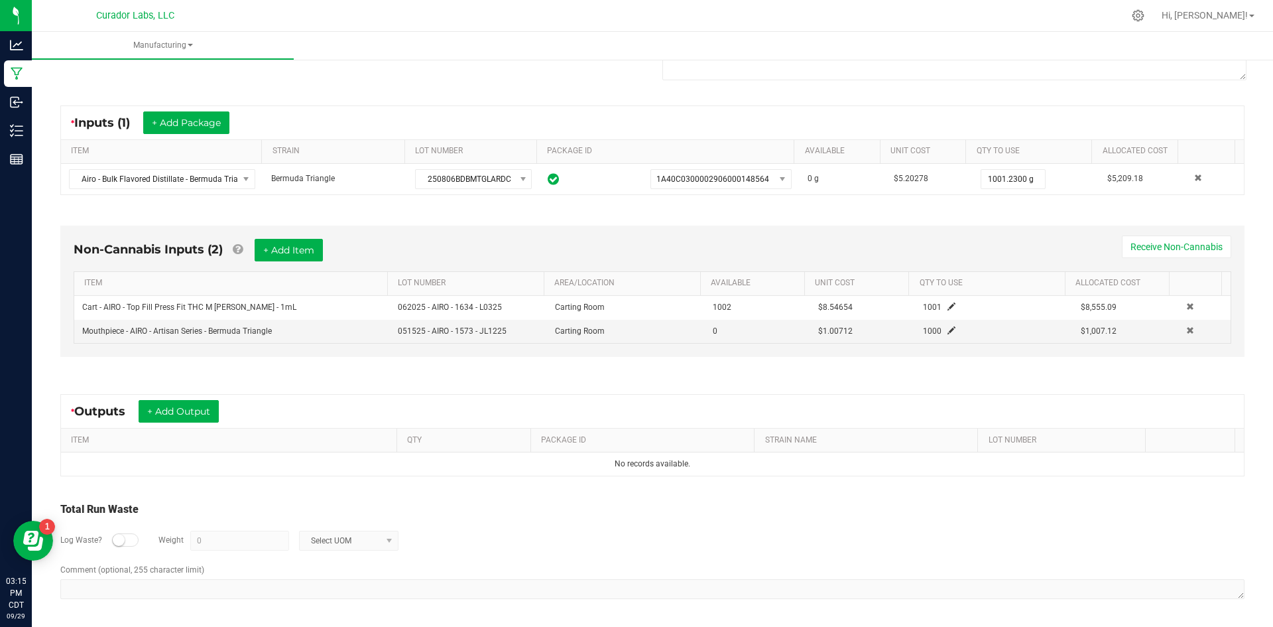
scroll to position [215, 0]
click at [192, 411] on button "+ Add Output" at bounding box center [179, 410] width 80 height 23
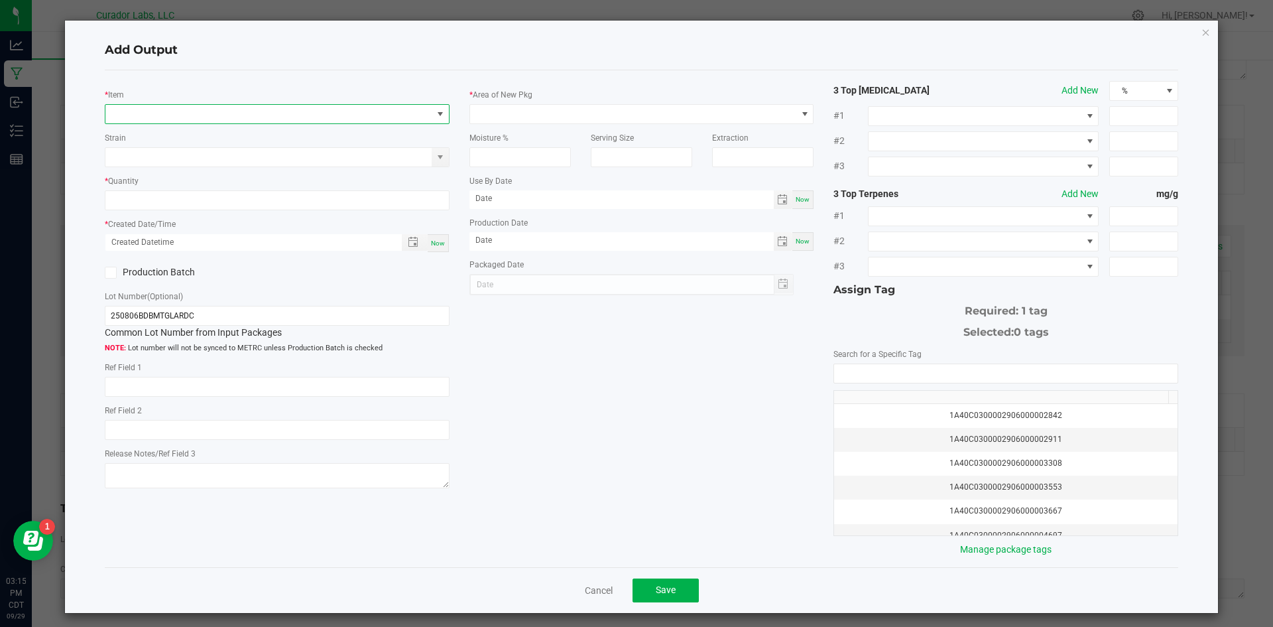
click at [194, 121] on span "NO DATA FOUND" at bounding box center [268, 114] width 327 height 19
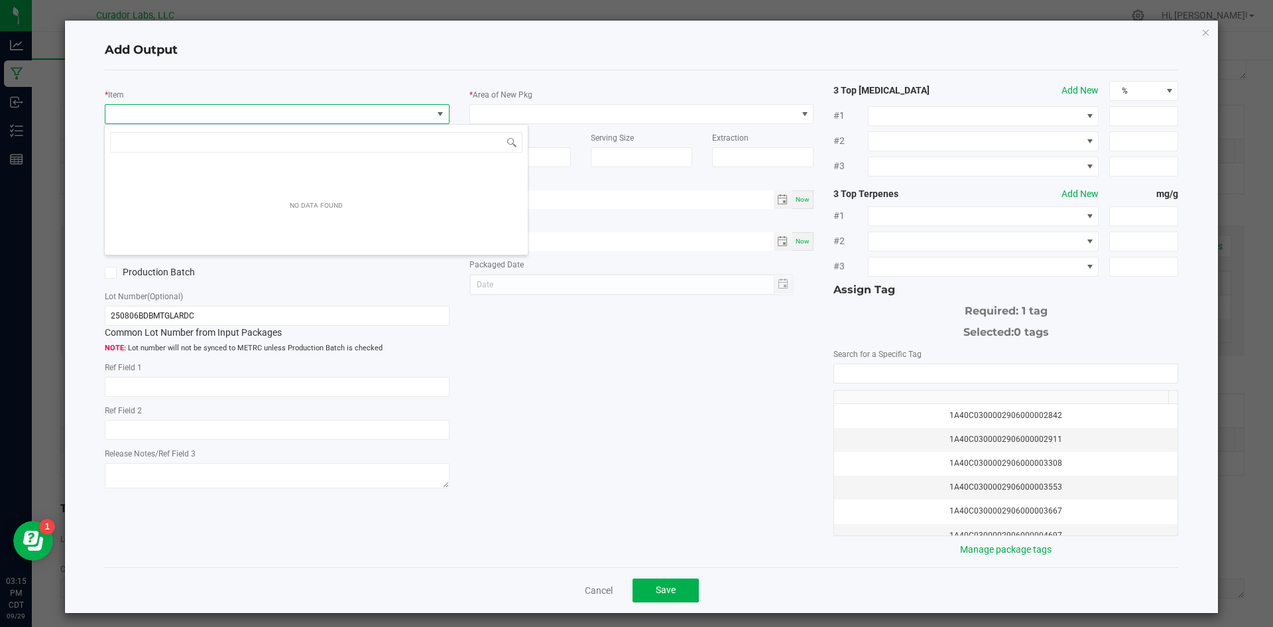
scroll to position [20, 342]
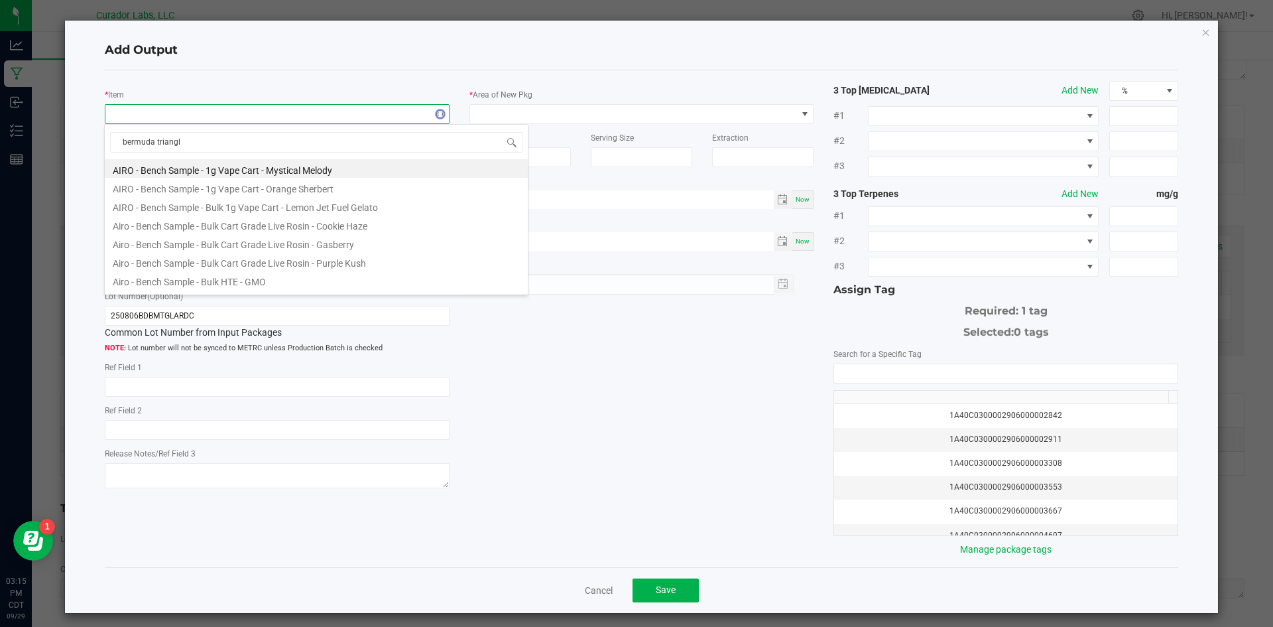
type input "bermuda triangle"
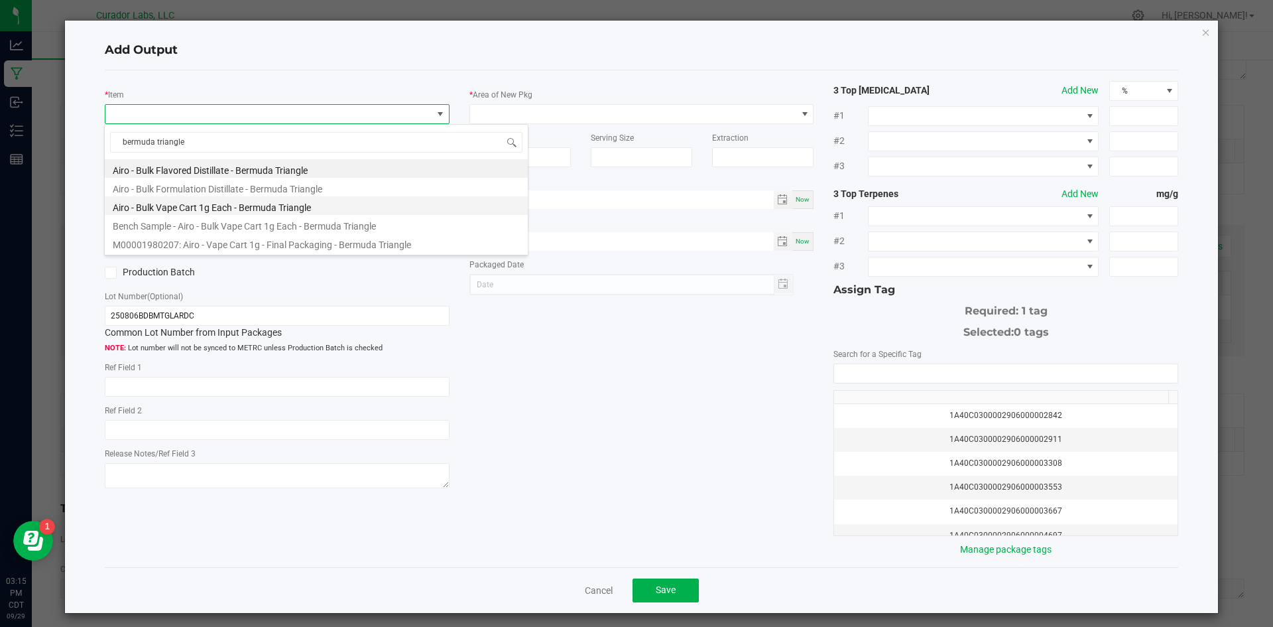
click at [214, 212] on li "Airo - Bulk Vape Cart 1g Each - Bermuda Triangle" at bounding box center [316, 205] width 423 height 19
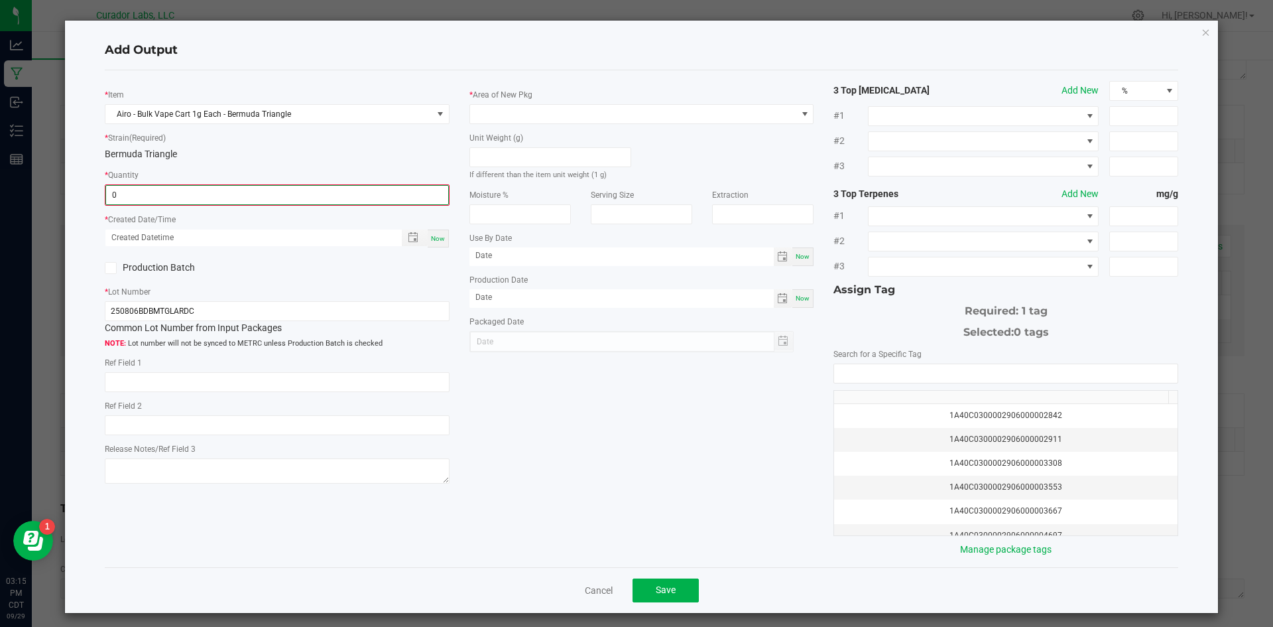
click at [189, 199] on input "0" at bounding box center [277, 195] width 342 height 19
type input "1001 ea"
click at [433, 235] on span "Now" at bounding box center [438, 236] width 14 height 7
type input "[DATE] 3:15 PM"
type input "[DATE]"
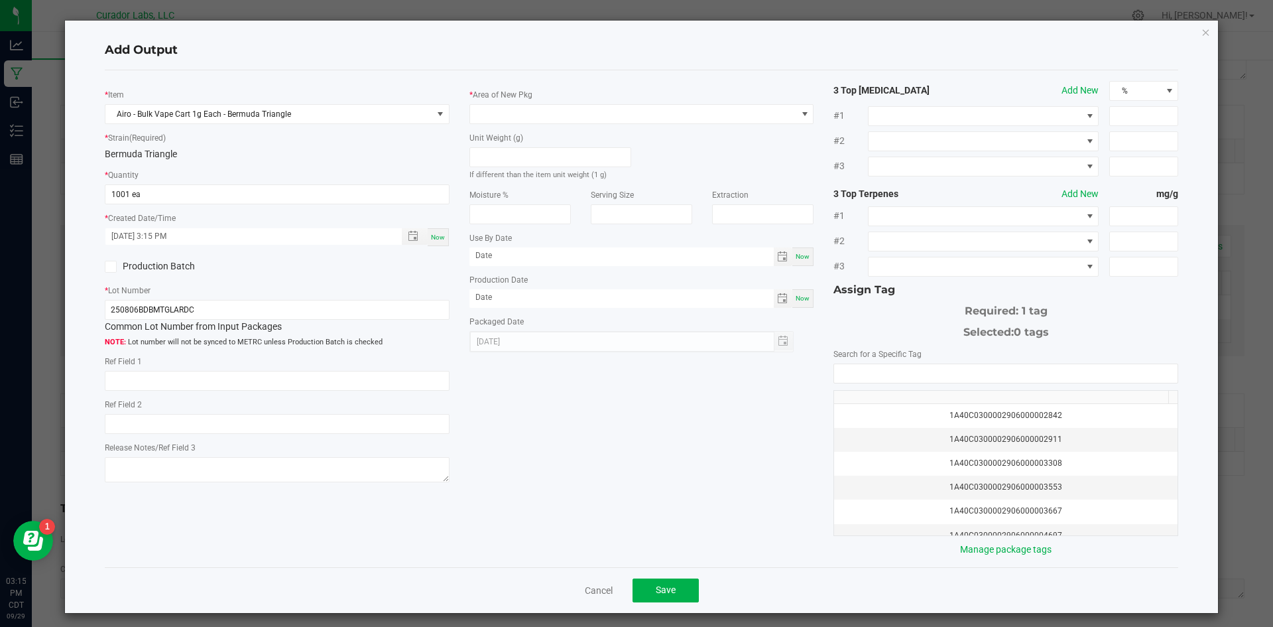
click at [162, 263] on label "Production Batch" at bounding box center [186, 266] width 163 height 14
click at [0, 0] on input "Production Batch" at bounding box center [0, 0] width 0 height 0
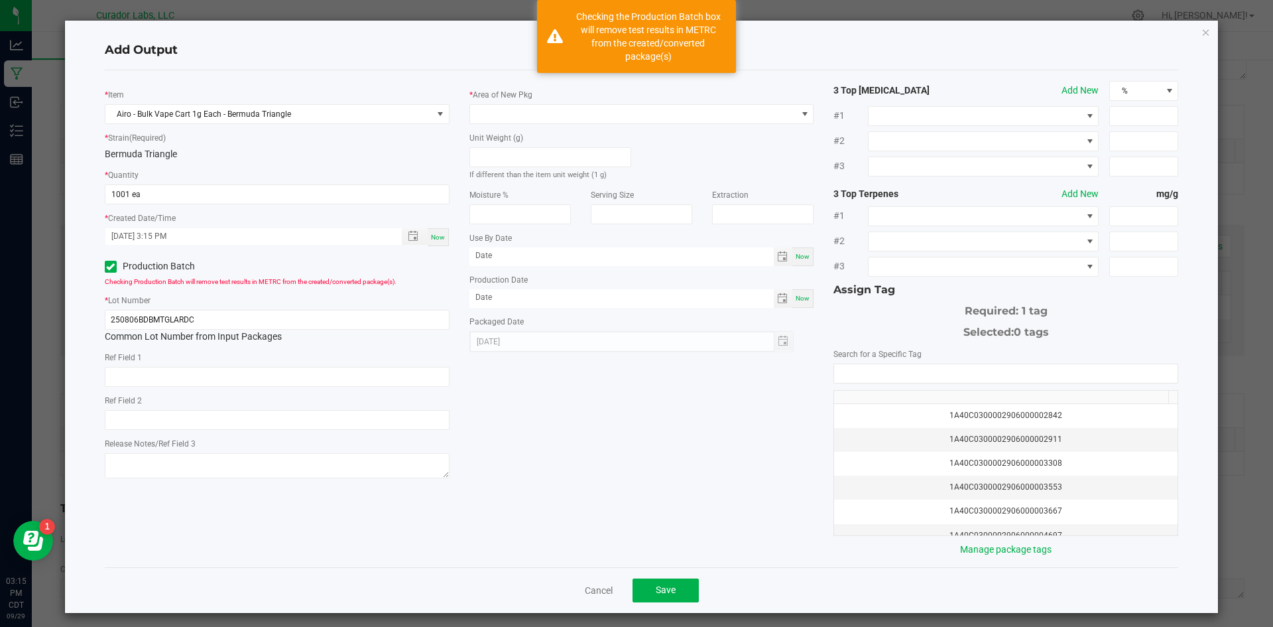
click at [544, 125] on div "Unit Weight (g) If different than the item unit weight (1 g)" at bounding box center [551, 152] width 182 height 57
click at [541, 121] on span at bounding box center [633, 114] width 327 height 19
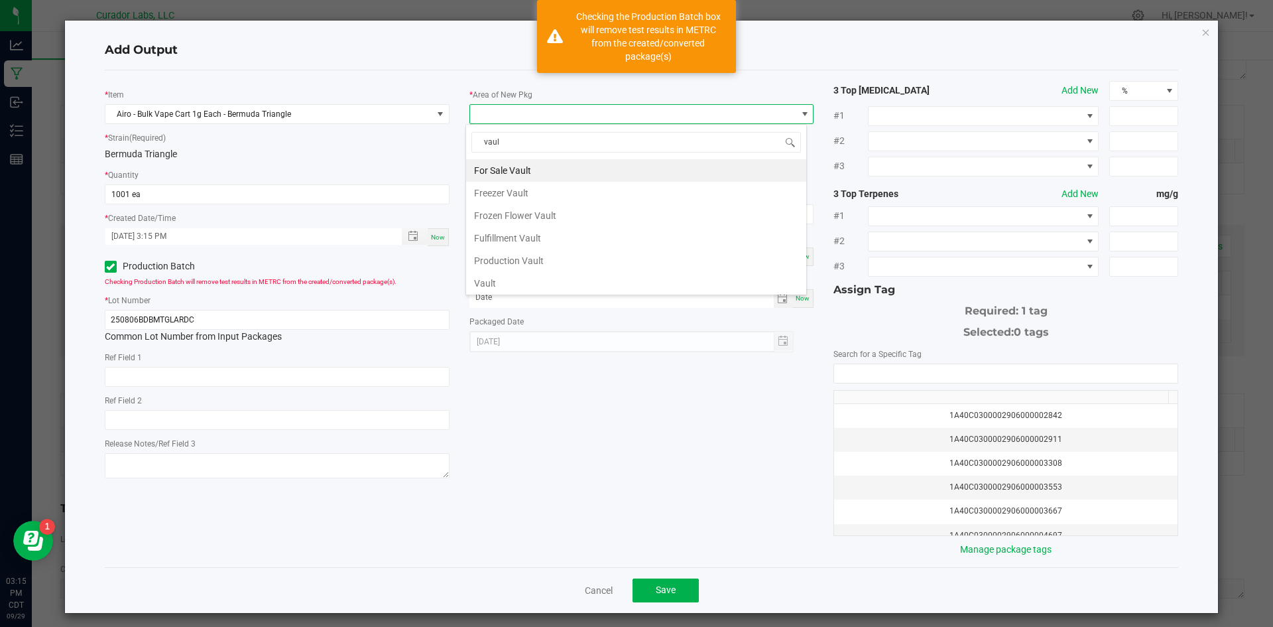
type input "vault"
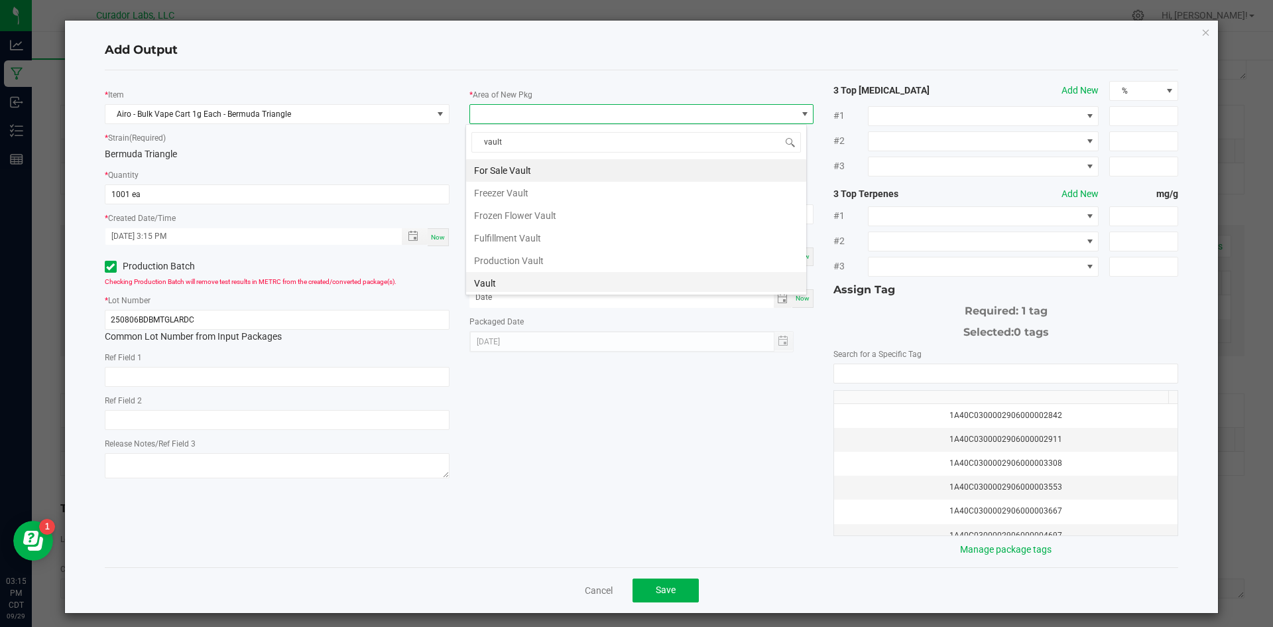
click at [504, 279] on li "Vault" at bounding box center [636, 283] width 340 height 23
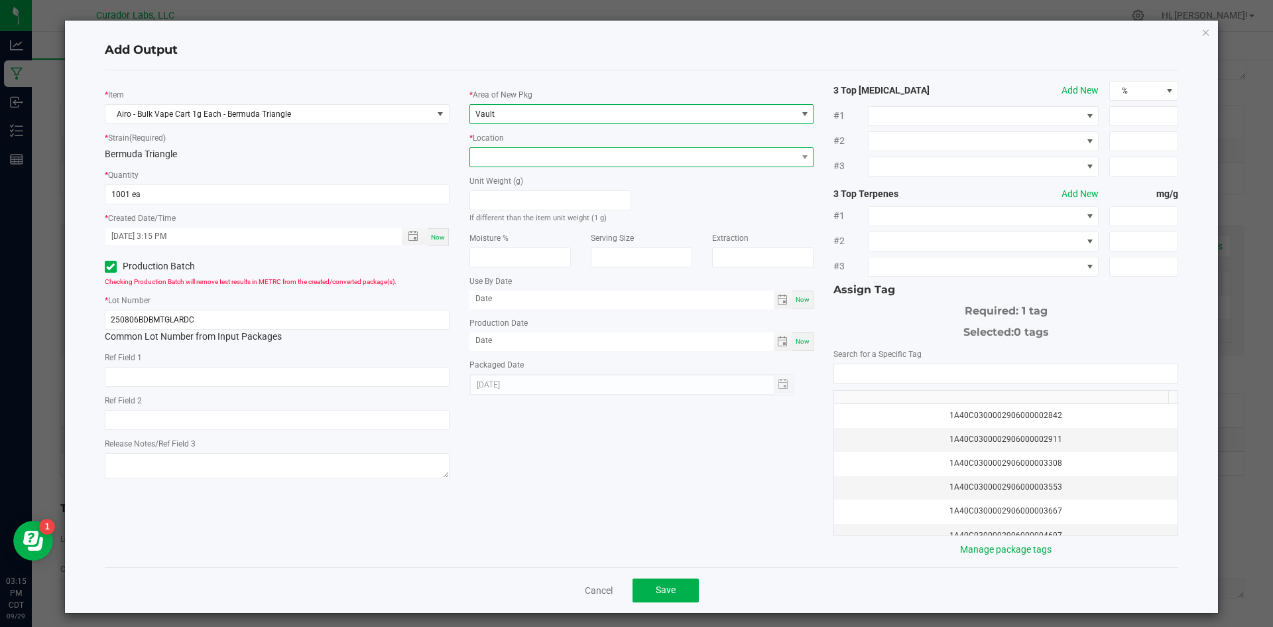
click at [492, 148] on span at bounding box center [633, 157] width 327 height 19
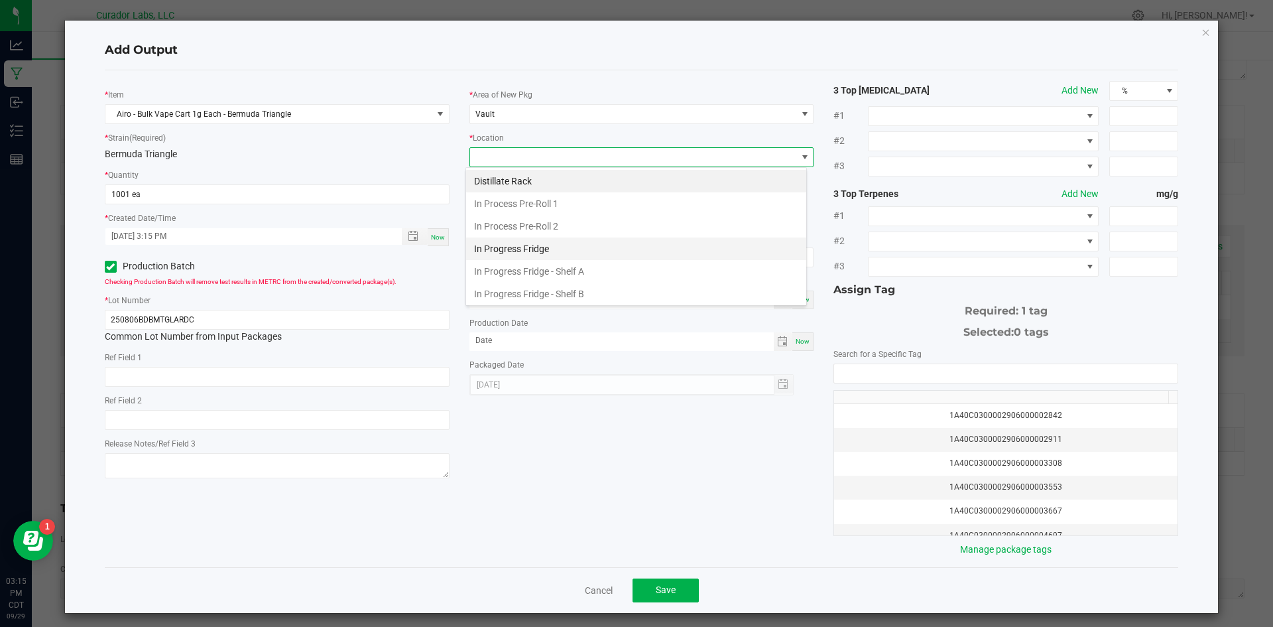
scroll to position [499, 0]
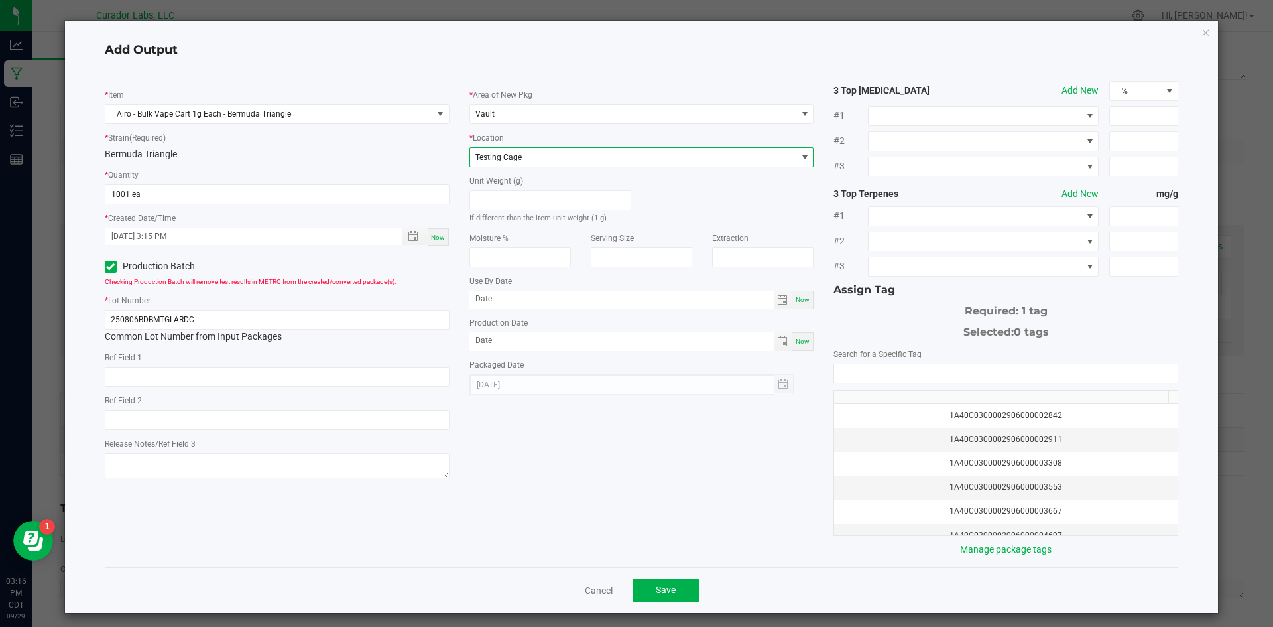
drag, startPoint x: 784, startPoint y: 298, endPoint x: 808, endPoint y: 332, distance: 40.9
click at [786, 304] on span "Toggle calendar" at bounding box center [783, 300] width 19 height 19
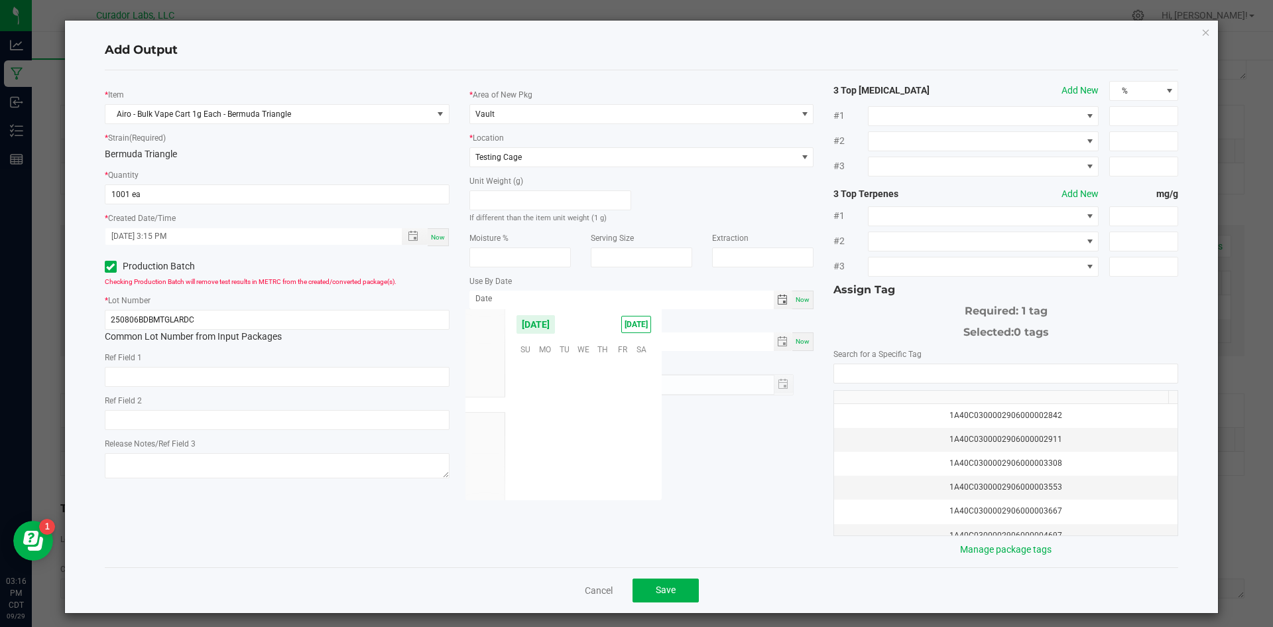
scroll to position [215110, 0]
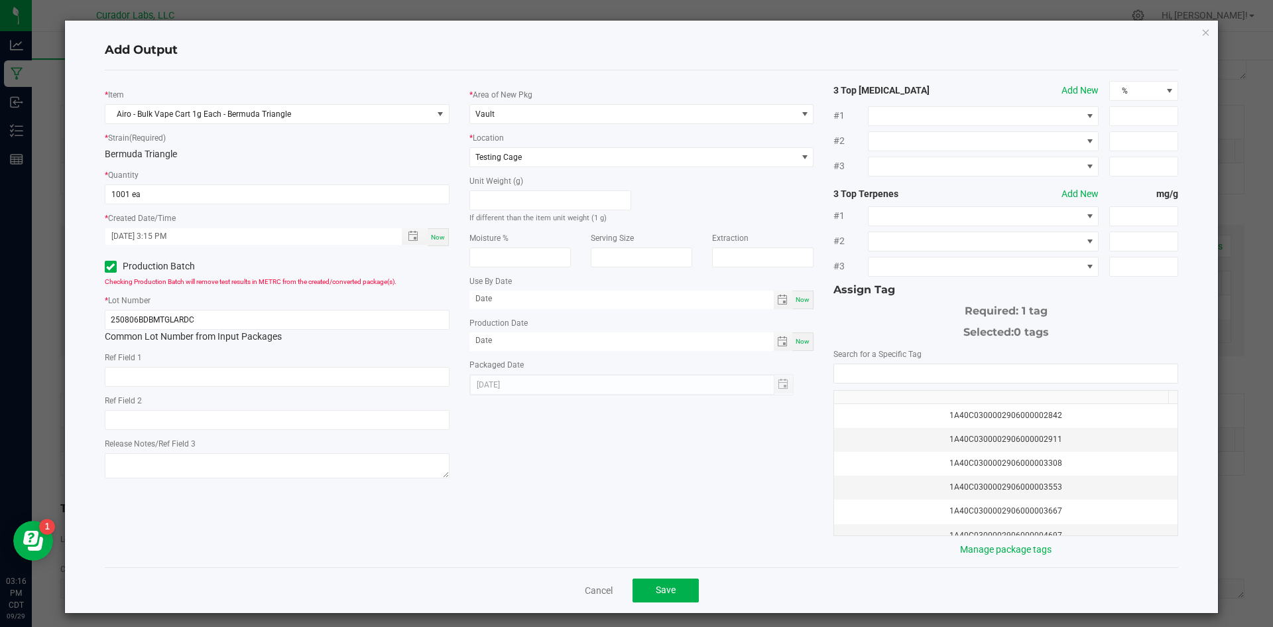
click at [796, 299] on span "Now" at bounding box center [803, 299] width 14 height 7
type input "[DATE]"
click at [793, 330] on div "Production Date Now" at bounding box center [642, 333] width 345 height 35
click at [796, 339] on span "Now" at bounding box center [803, 341] width 14 height 7
type input "[DATE]"
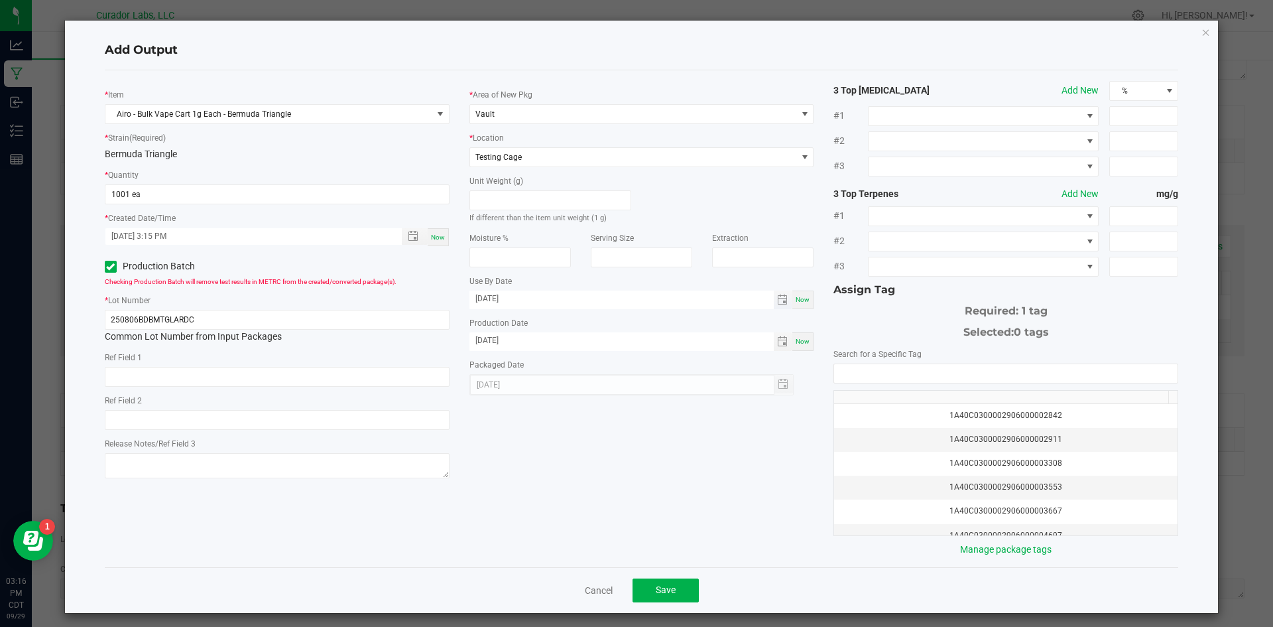
click at [536, 297] on input "[DATE]" at bounding box center [622, 299] width 304 height 17
type input "[DATE]"
click at [677, 476] on div "* Item Airo - Bulk Vape Cart 1g Each - Bermuda Triangle * Strain (Required) Ber…" at bounding box center [642, 319] width 1094 height 476
click at [1011, 384] on div "1A40C0300002906000002842 1A40C0300002906000002911 1A40C0300002906000003308 1A40…" at bounding box center [1006, 449] width 345 height 172
click at [1008, 374] on input "NO DATA FOUND" at bounding box center [1006, 373] width 344 height 19
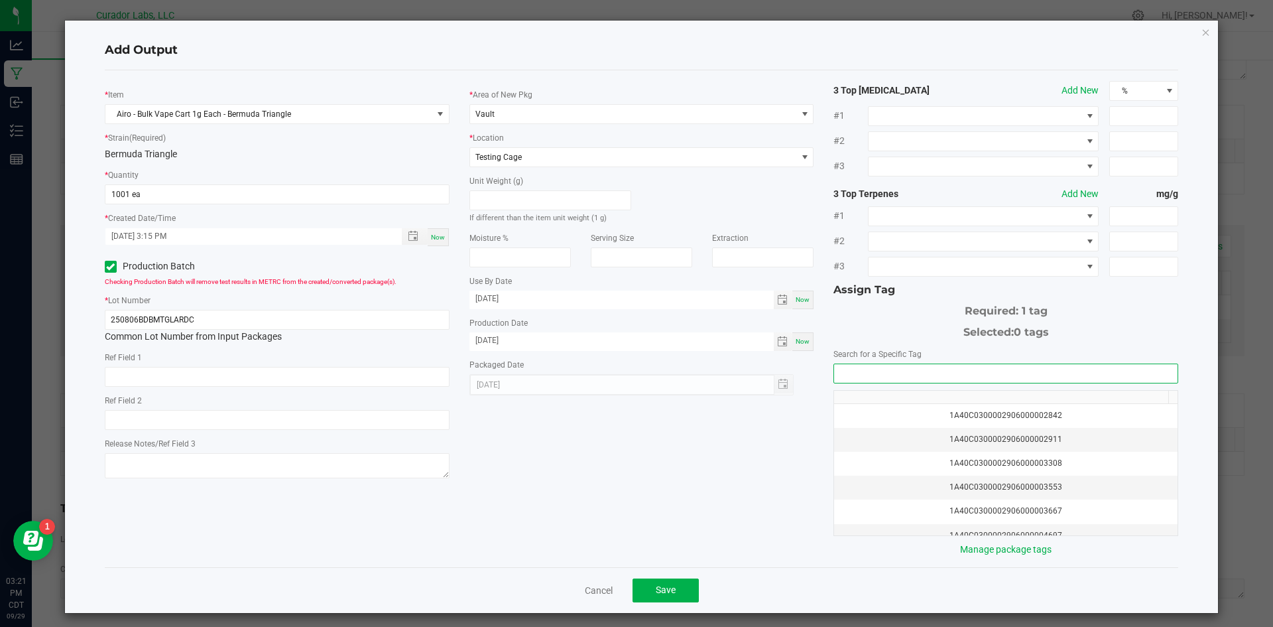
click at [1031, 361] on div "Search for a Specific Tag 1A40C0300002906000002842 1A40C0300002906000002911 1A4…" at bounding box center [1006, 452] width 345 height 210
click at [1021, 386] on div "1A40C0300002906000002842 1A40C0300002906000002911 1A40C0300002906000003308 1A40…" at bounding box center [1006, 449] width 345 height 172
click at [1018, 380] on input "NO DATA FOUND" at bounding box center [1006, 373] width 344 height 19
drag, startPoint x: 972, startPoint y: 393, endPoint x: 755, endPoint y: 450, distance: 223.6
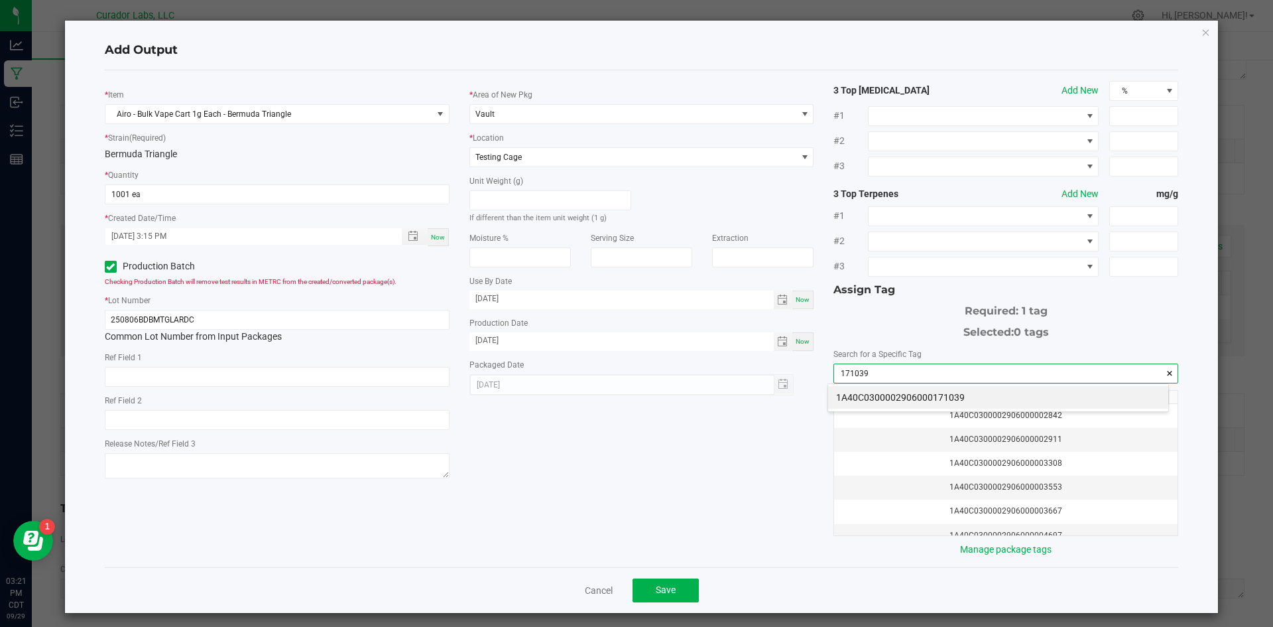
click at [971, 393] on li "1A40C0300002906000171039" at bounding box center [998, 397] width 340 height 23
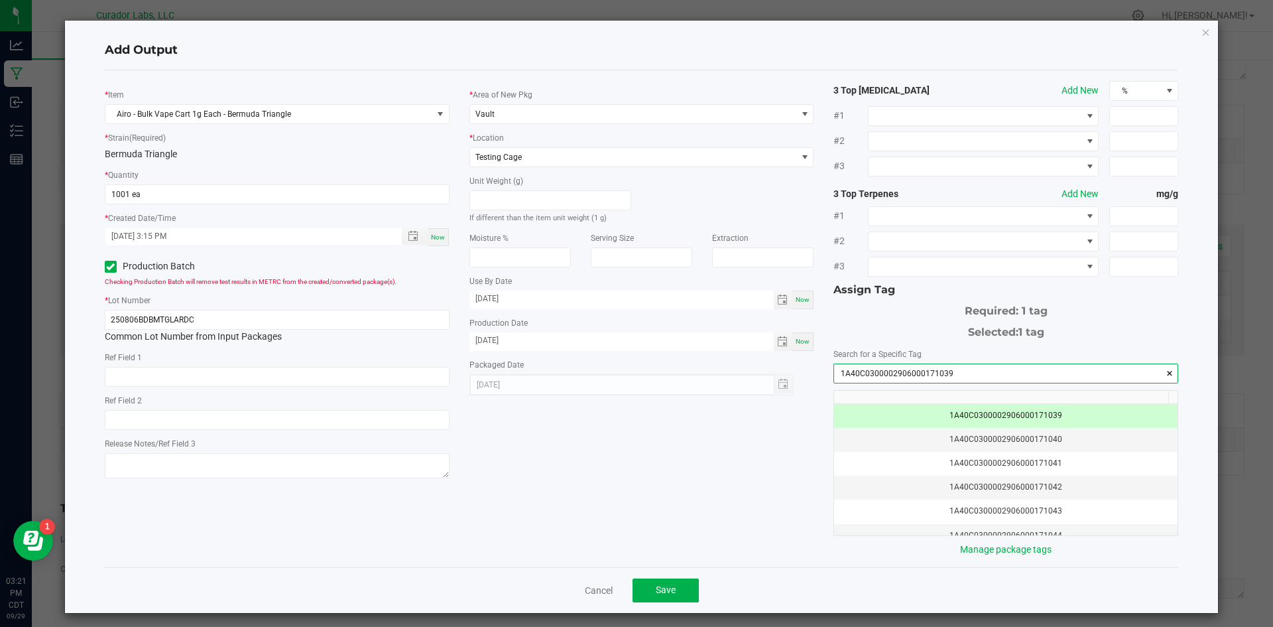
type input "1A40C0300002906000171039"
click at [594, 533] on div "* Item Airo - Bulk Vape Cart 1g Each - Bermuda Triangle * Strain (Required) Ber…" at bounding box center [642, 319] width 1094 height 476
click at [656, 595] on span "Save" at bounding box center [666, 589] width 20 height 11
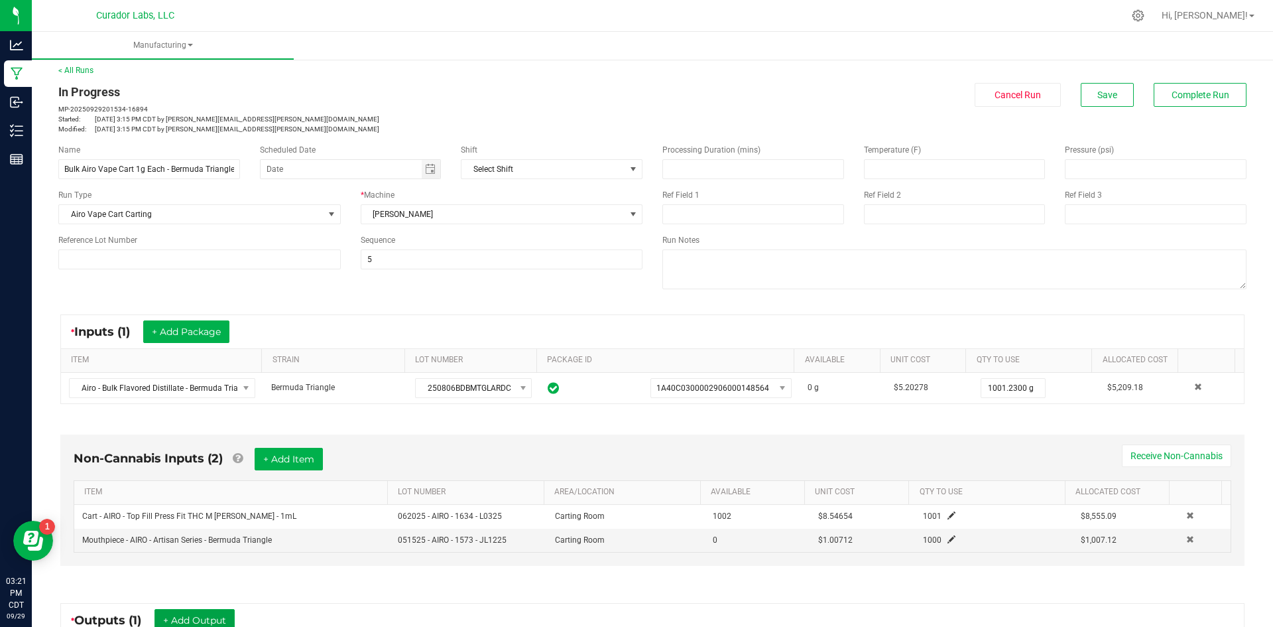
scroll to position [0, 0]
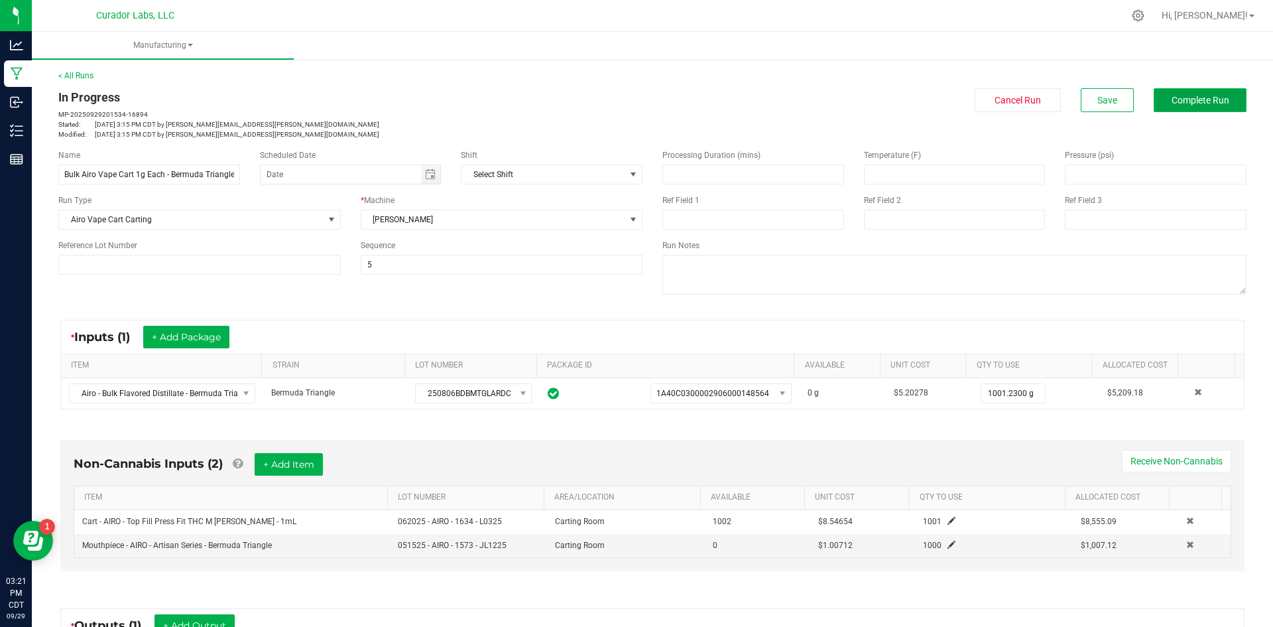
click at [1154, 91] on button "Complete Run" at bounding box center [1200, 100] width 93 height 24
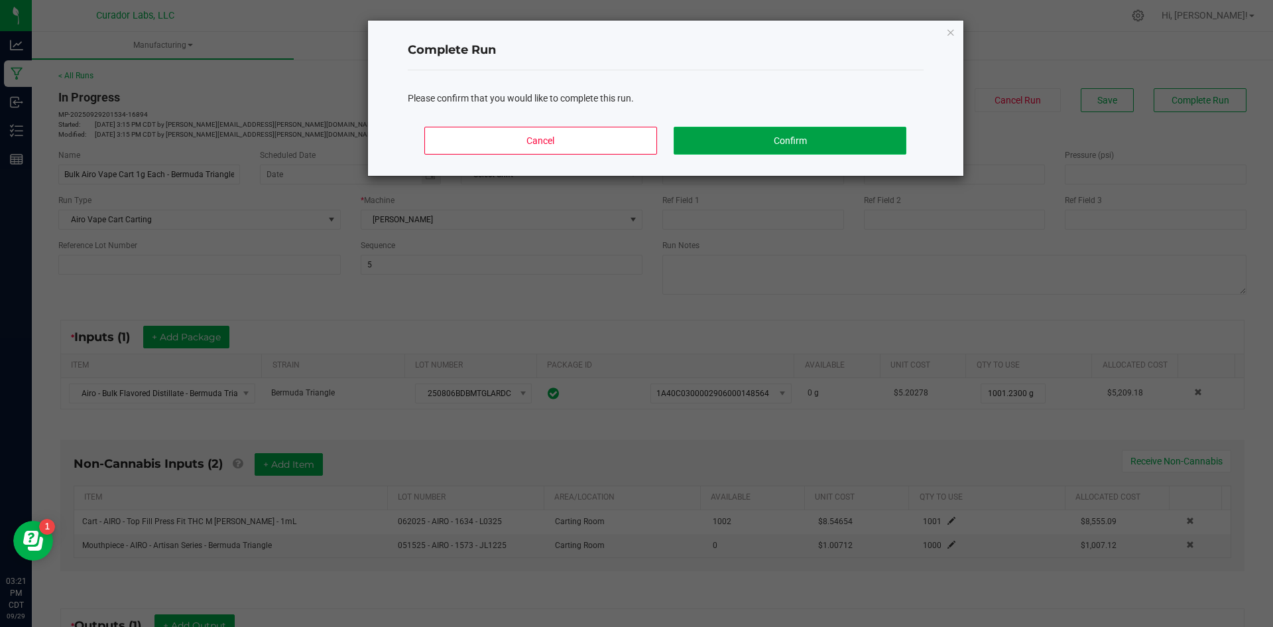
click at [765, 147] on button "Confirm" at bounding box center [790, 141] width 232 height 28
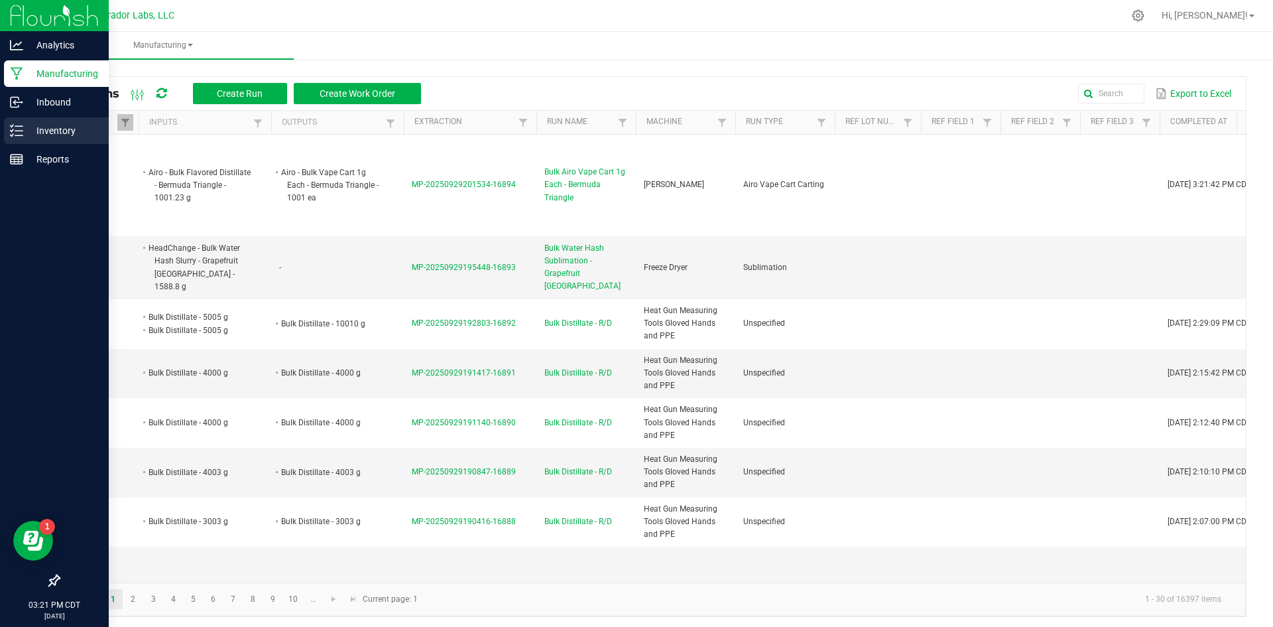
click at [10, 136] on icon at bounding box center [16, 130] width 13 height 13
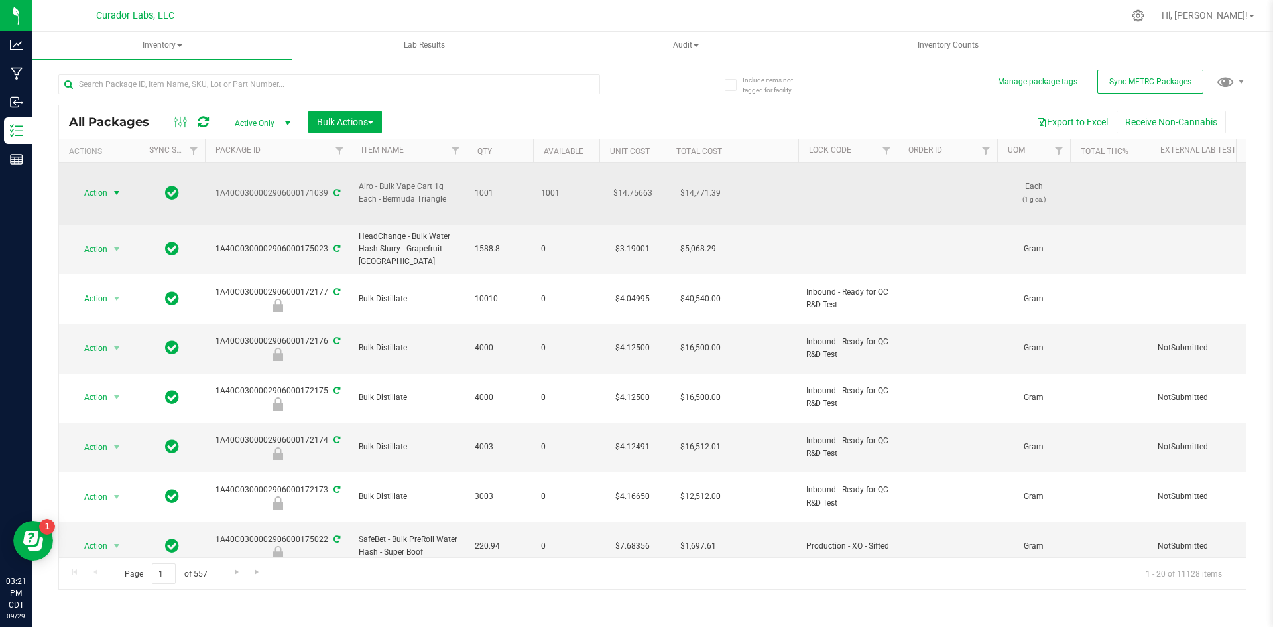
click at [101, 189] on span "Action" at bounding box center [90, 193] width 36 height 19
click at [117, 188] on span "select" at bounding box center [116, 193] width 11 height 11
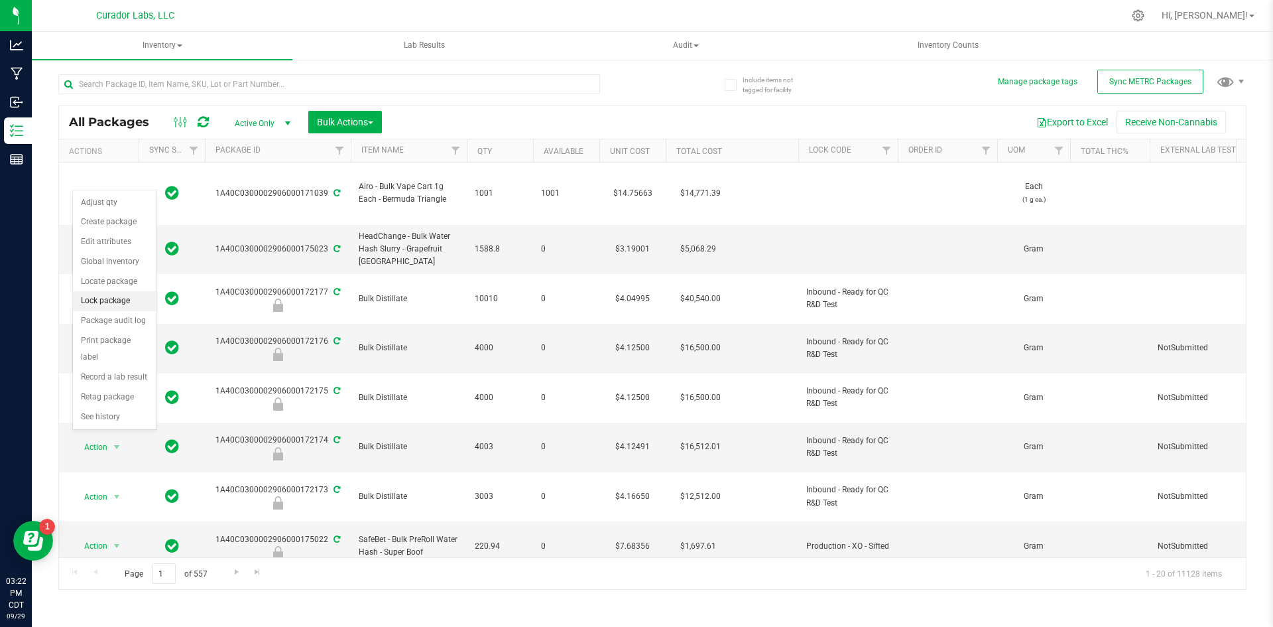
click at [117, 304] on li "Lock package" at bounding box center [115, 301] width 84 height 20
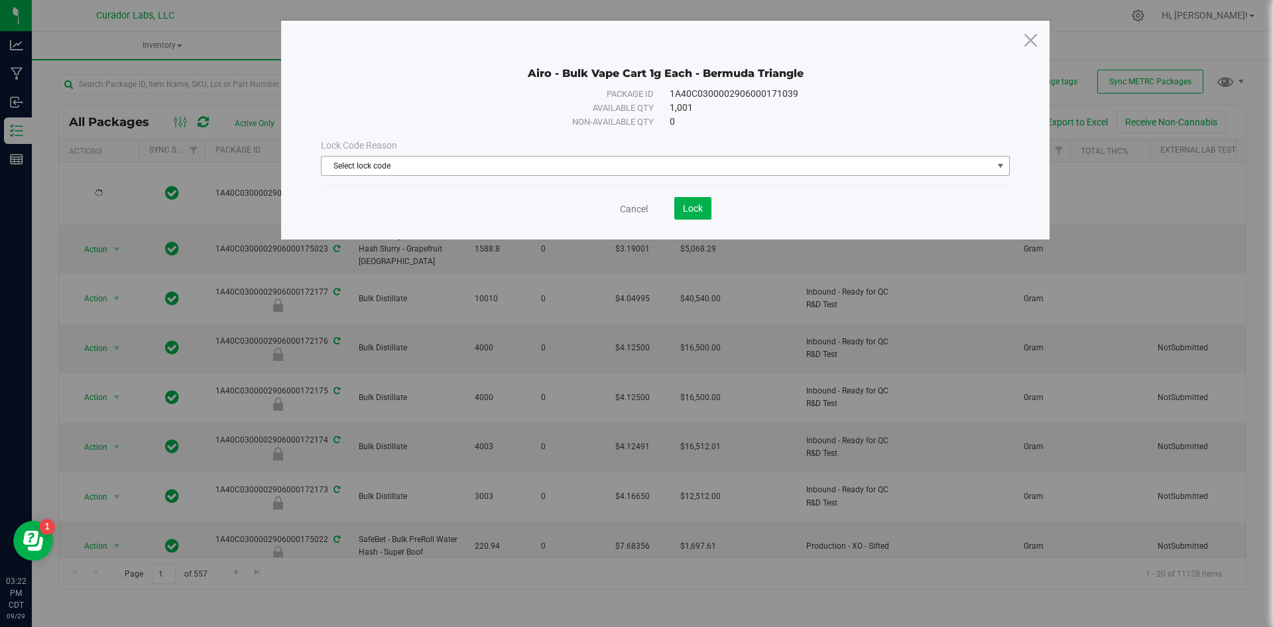
click at [385, 166] on span "Select lock code" at bounding box center [657, 166] width 671 height 19
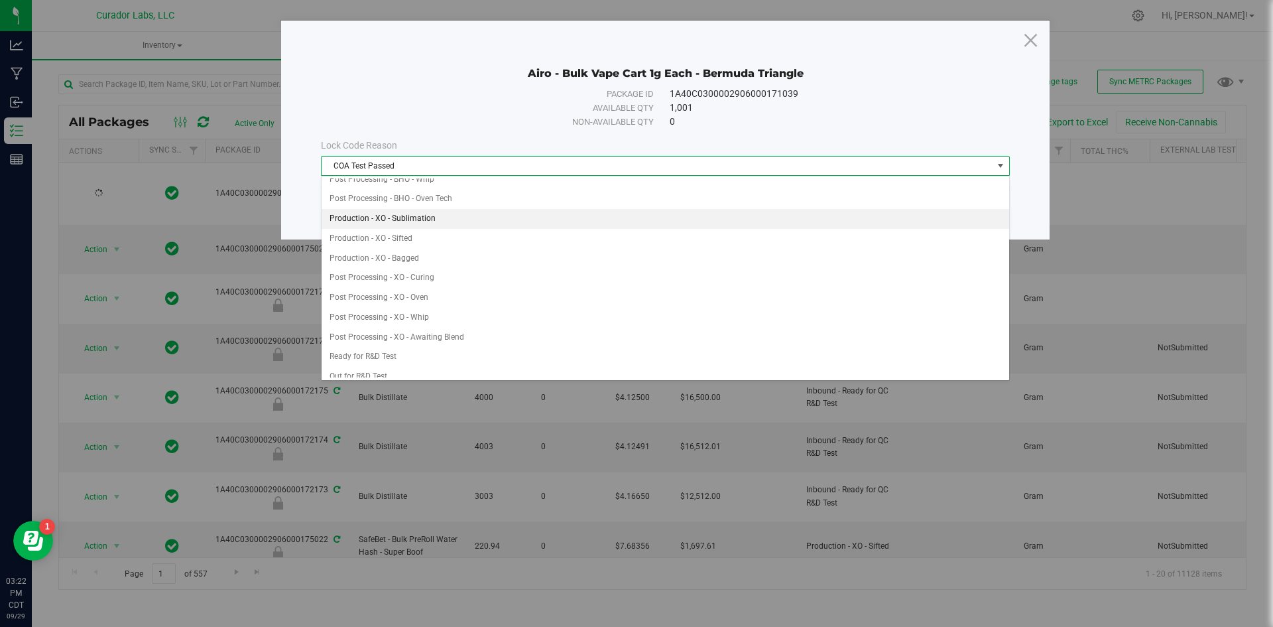
scroll to position [373, 0]
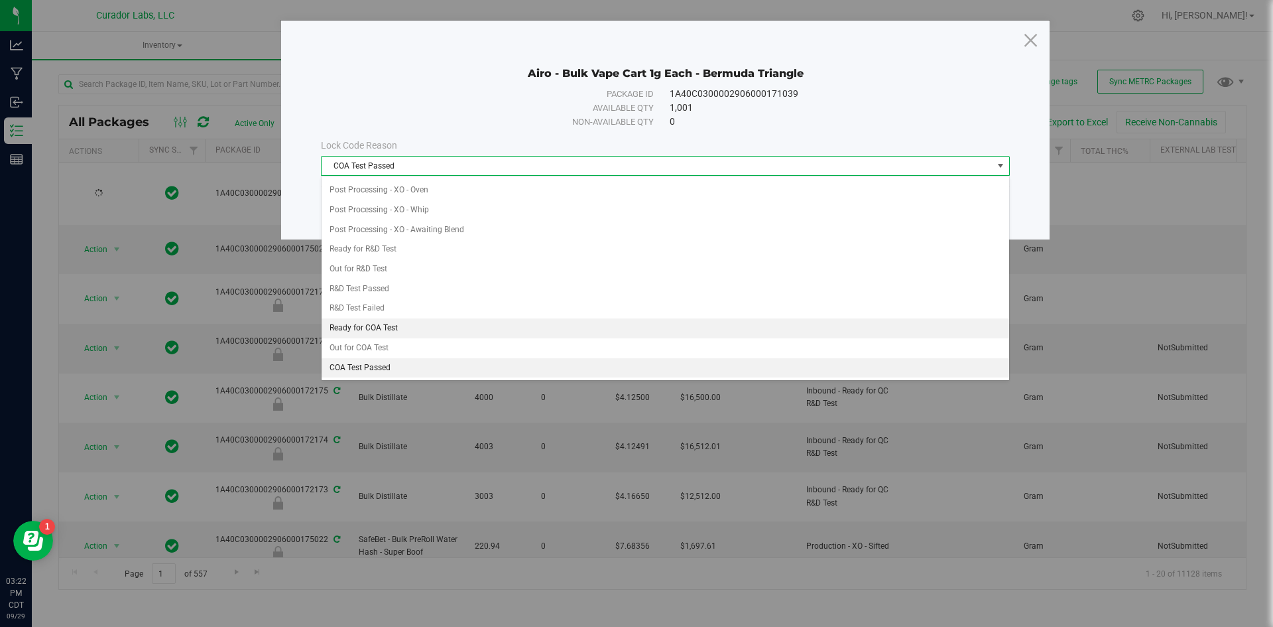
click at [387, 329] on li "Ready for COA Test" at bounding box center [666, 328] width 688 height 20
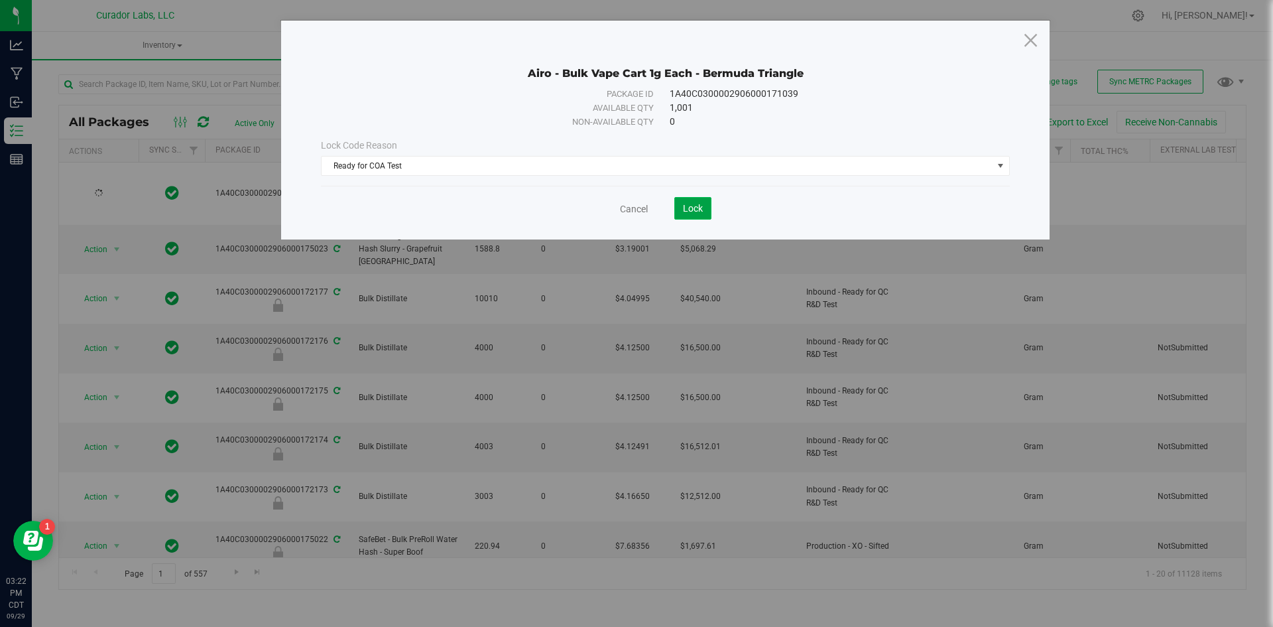
click at [677, 210] on button "Lock" at bounding box center [693, 208] width 37 height 23
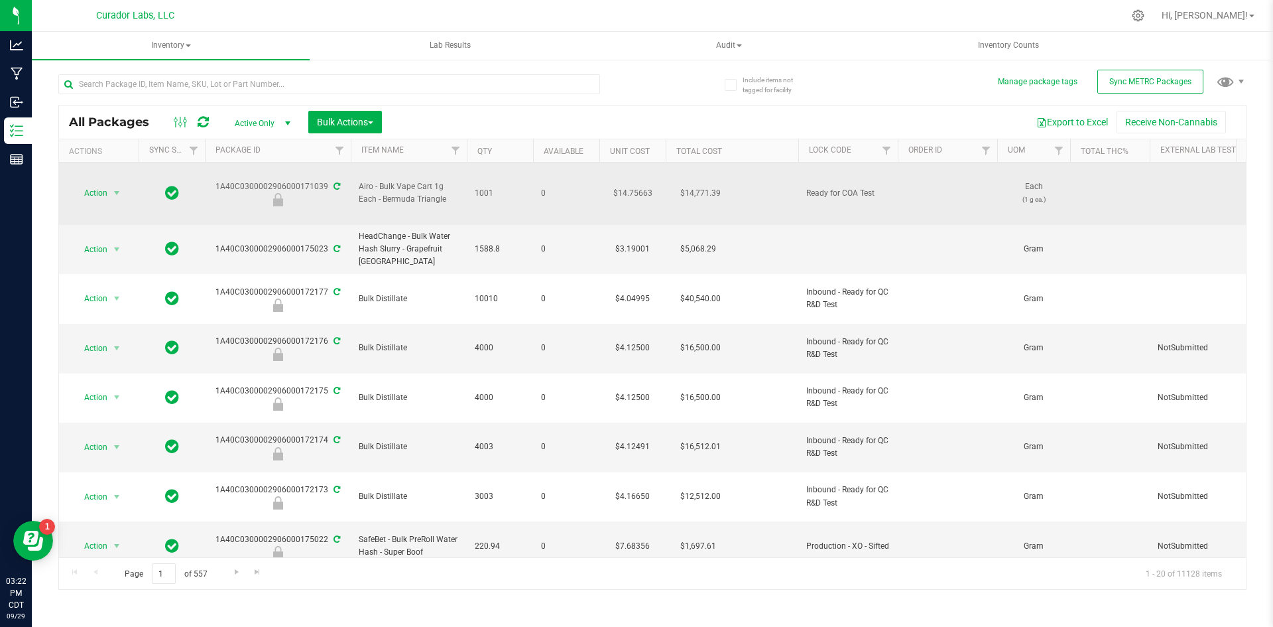
click at [432, 180] on span "Airo - Bulk Vape Cart 1g Each - Bermuda Triangle" at bounding box center [409, 192] width 100 height 25
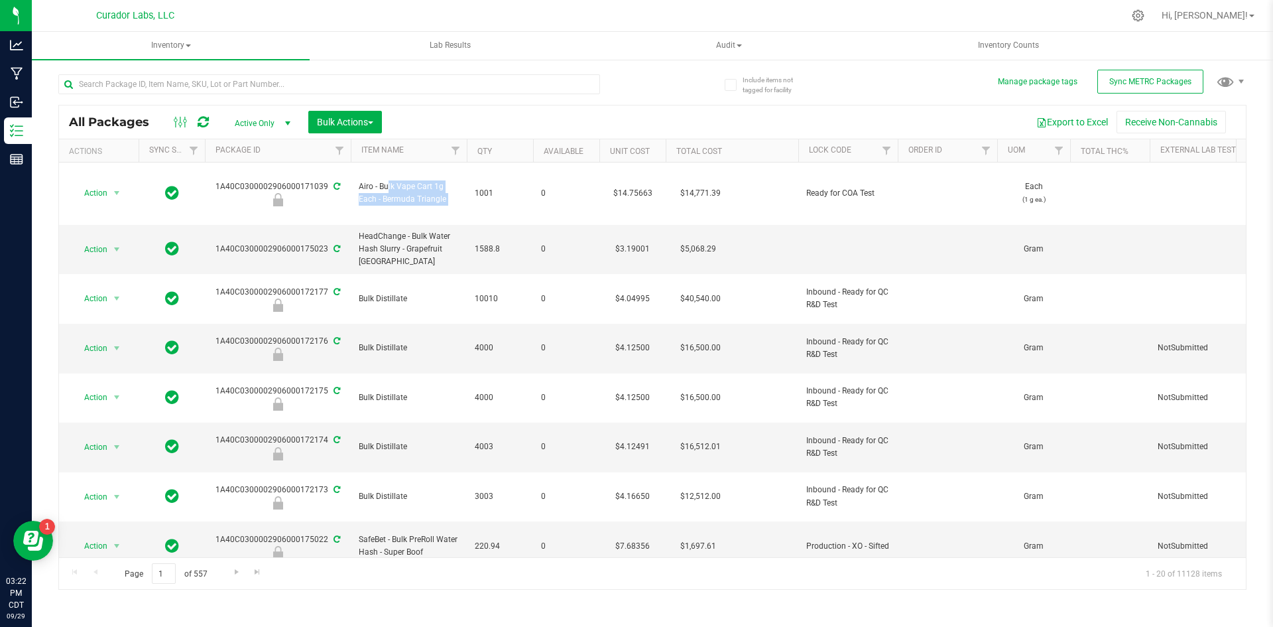
copy tr "Airo - Bulk Vape Cart 1g Each - Bermuda Triangle"
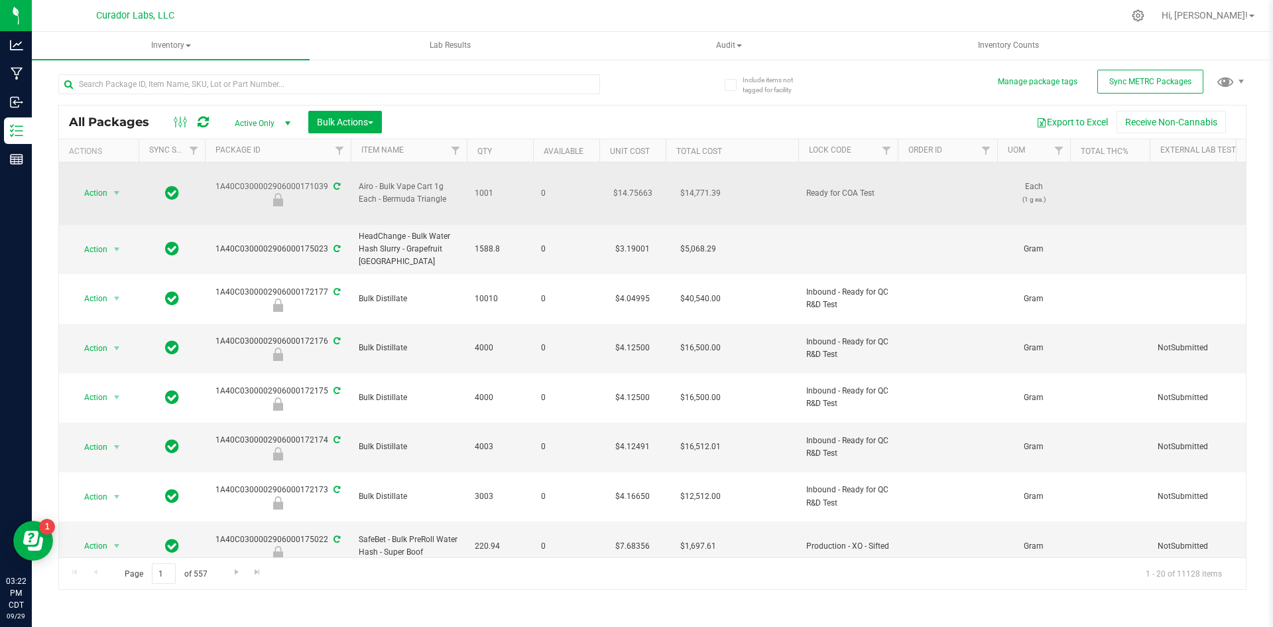
click at [306, 180] on div "1A40C0300002906000171039" at bounding box center [278, 193] width 150 height 26
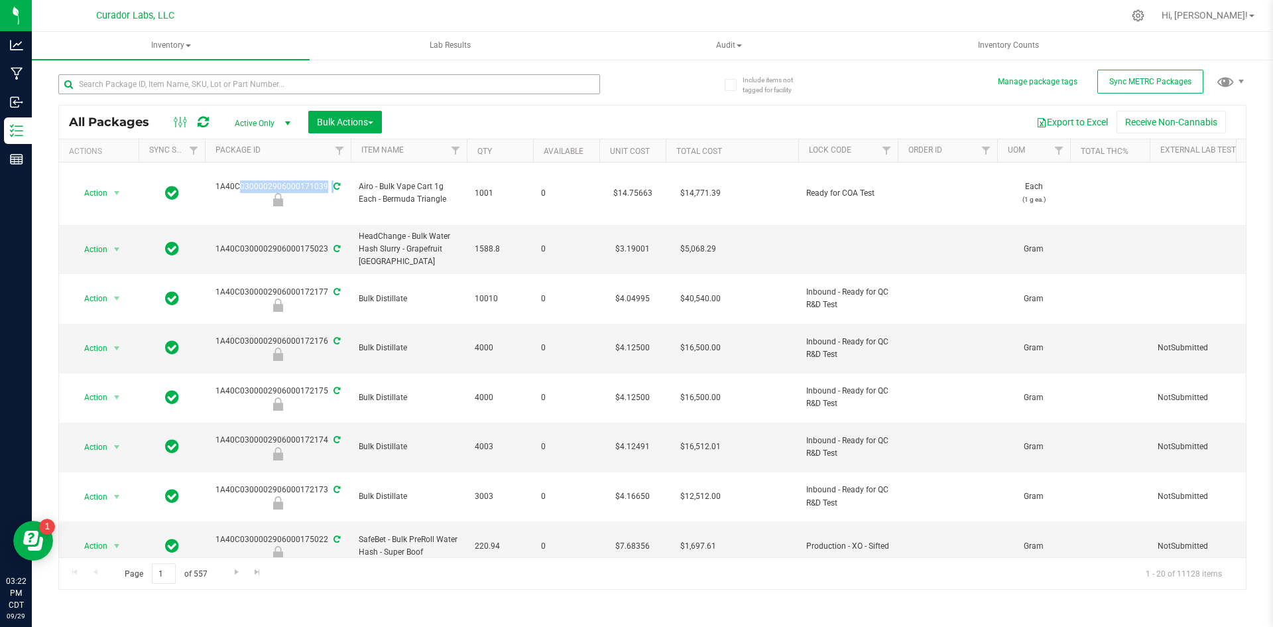
copy div "1A40C0300002906000171039"
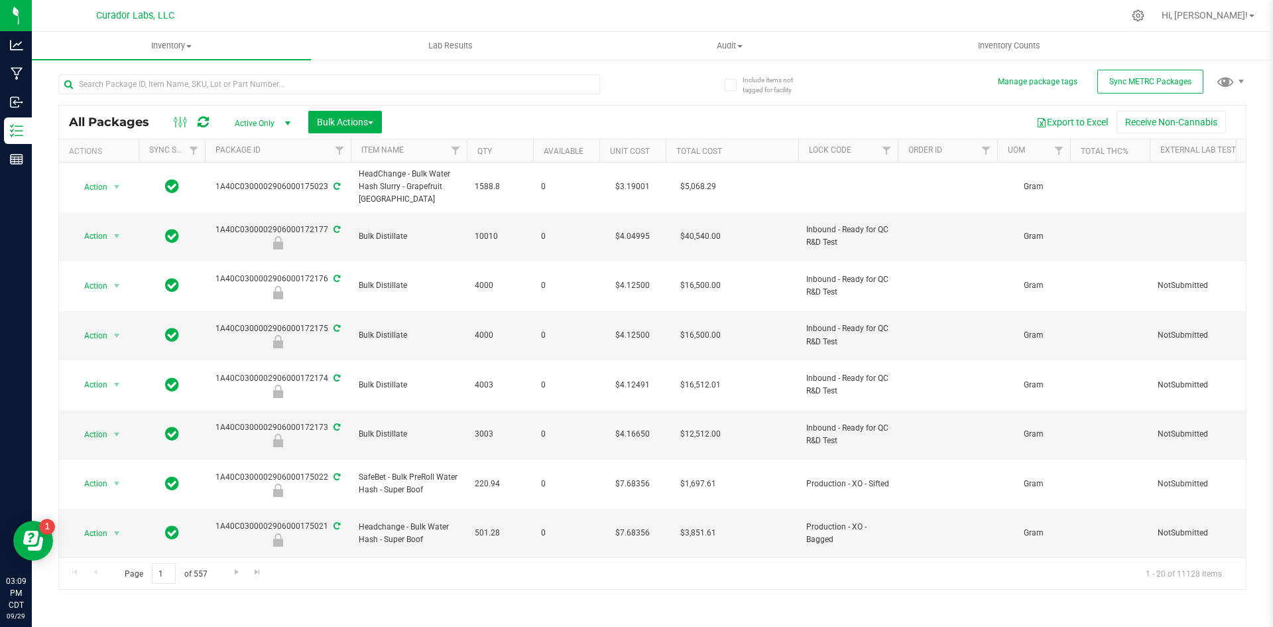
click at [224, 94] on div at bounding box center [329, 89] width 542 height 31
click at [253, 92] on input "text" at bounding box center [329, 84] width 542 height 20
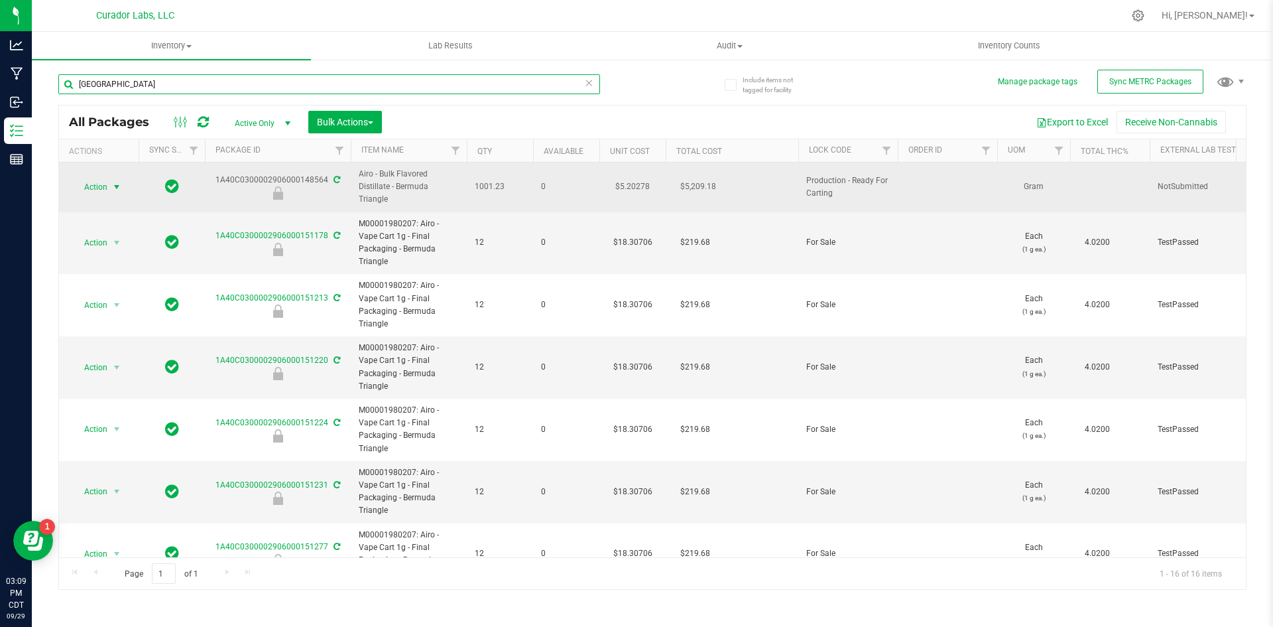
type input "[GEOGRAPHIC_DATA]"
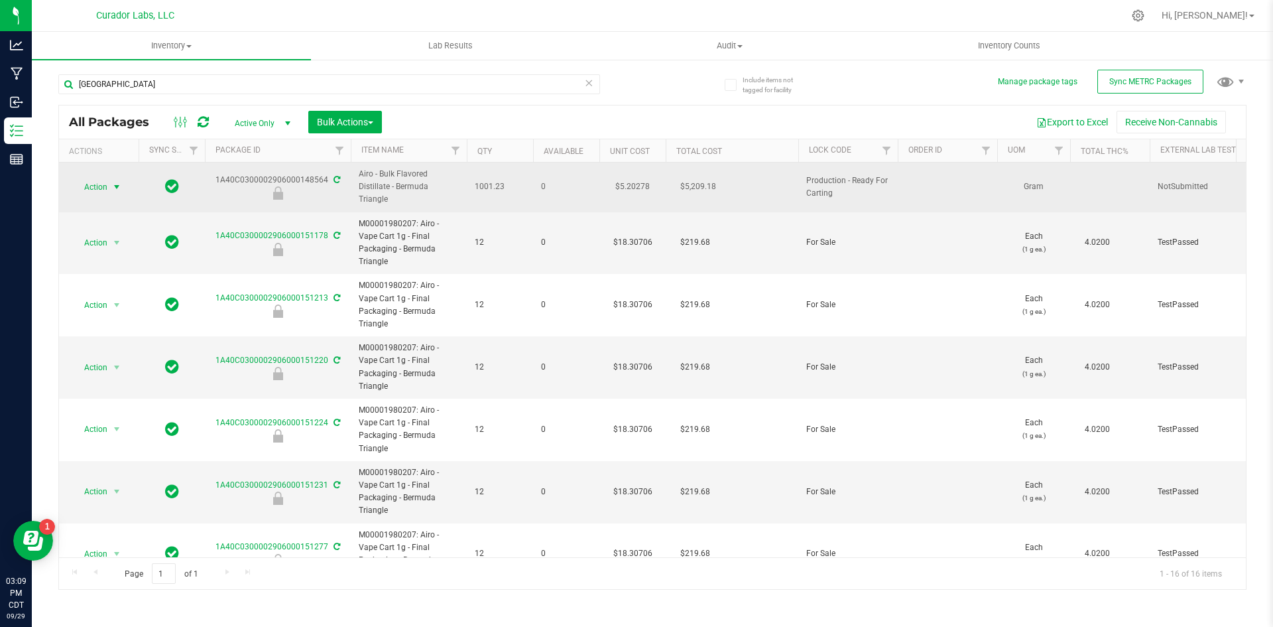
click at [118, 182] on span "select" at bounding box center [116, 187] width 11 height 11
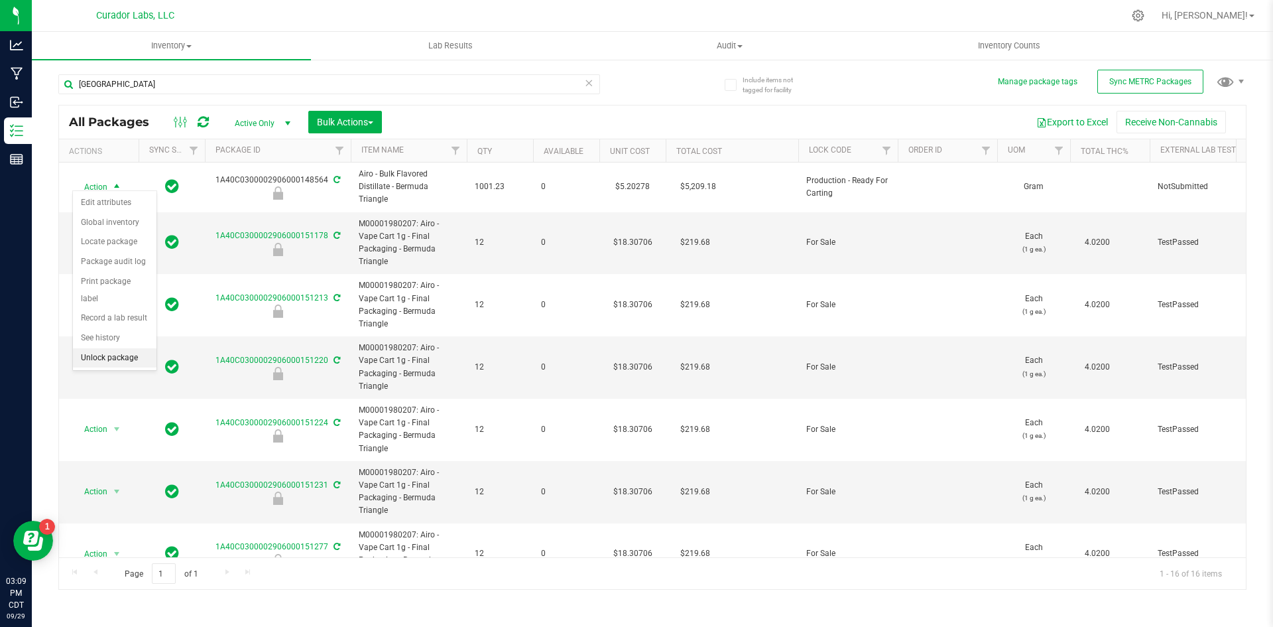
click at [109, 348] on li "Unlock package" at bounding box center [115, 358] width 84 height 20
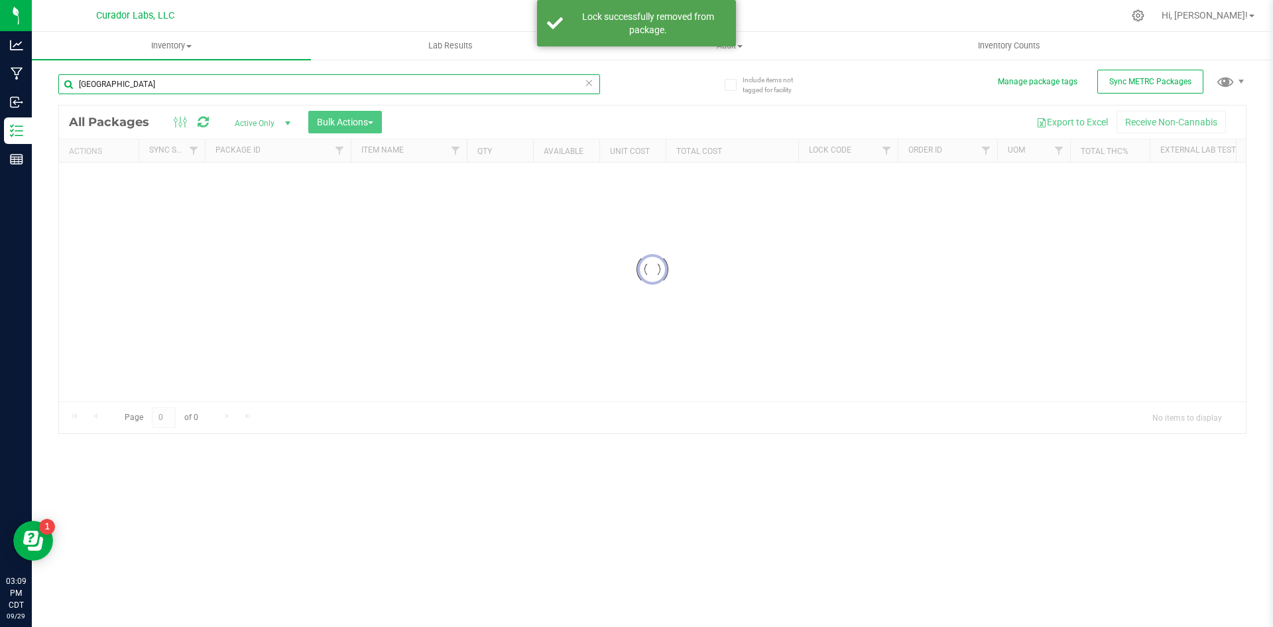
click at [147, 90] on input "[GEOGRAPHIC_DATA]" at bounding box center [329, 84] width 542 height 20
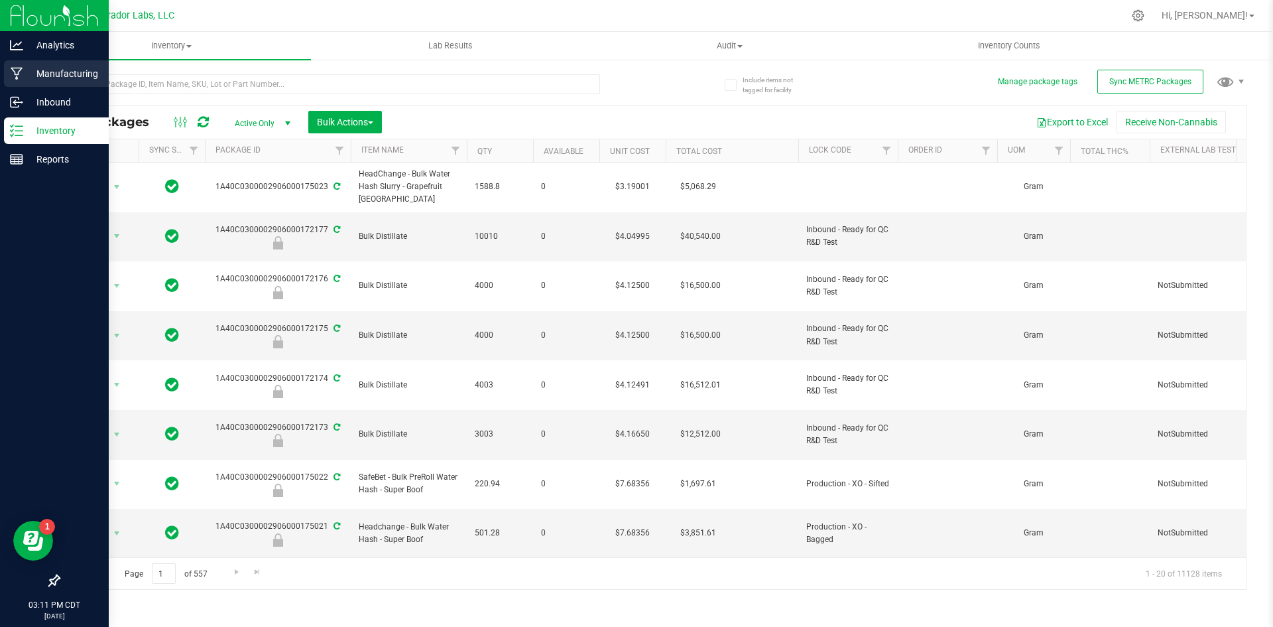
click at [22, 68] on icon at bounding box center [17, 74] width 12 height 13
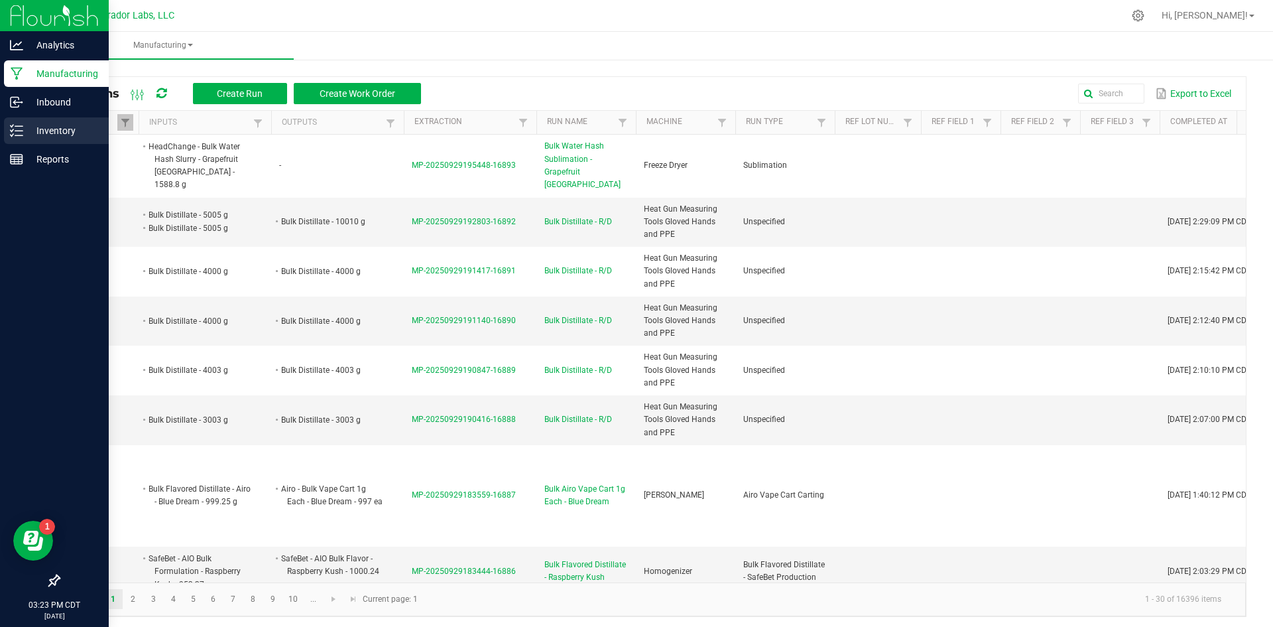
click at [39, 137] on p "Inventory" at bounding box center [63, 131] width 80 height 16
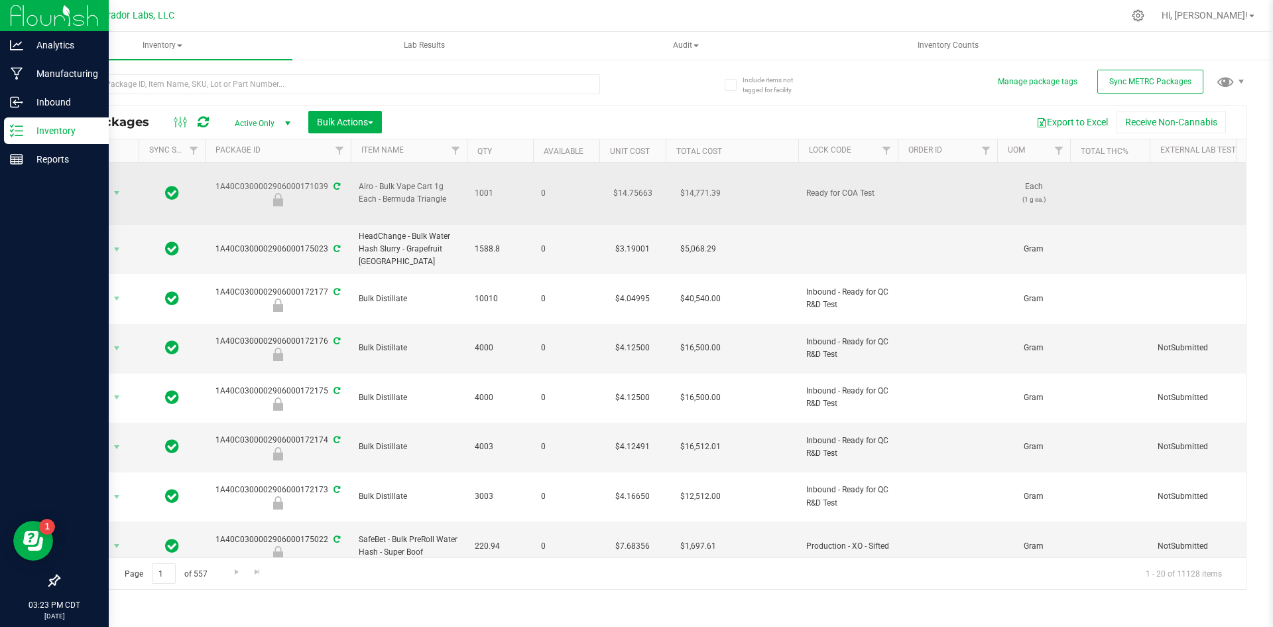
click at [370, 183] on span "Airo - Bulk Vape Cart 1g Each - Bermuda Triangle" at bounding box center [409, 192] width 100 height 25
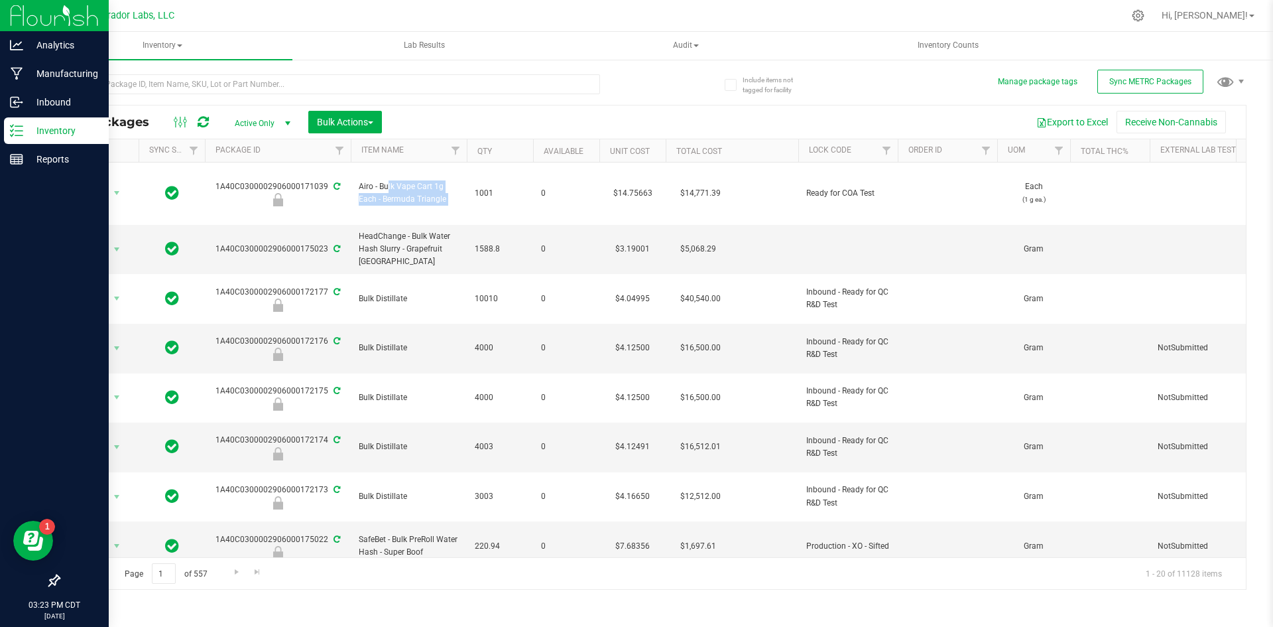
copy tr "Airo - Bulk Vape Cart 1g Each - Bermuda Triangle"
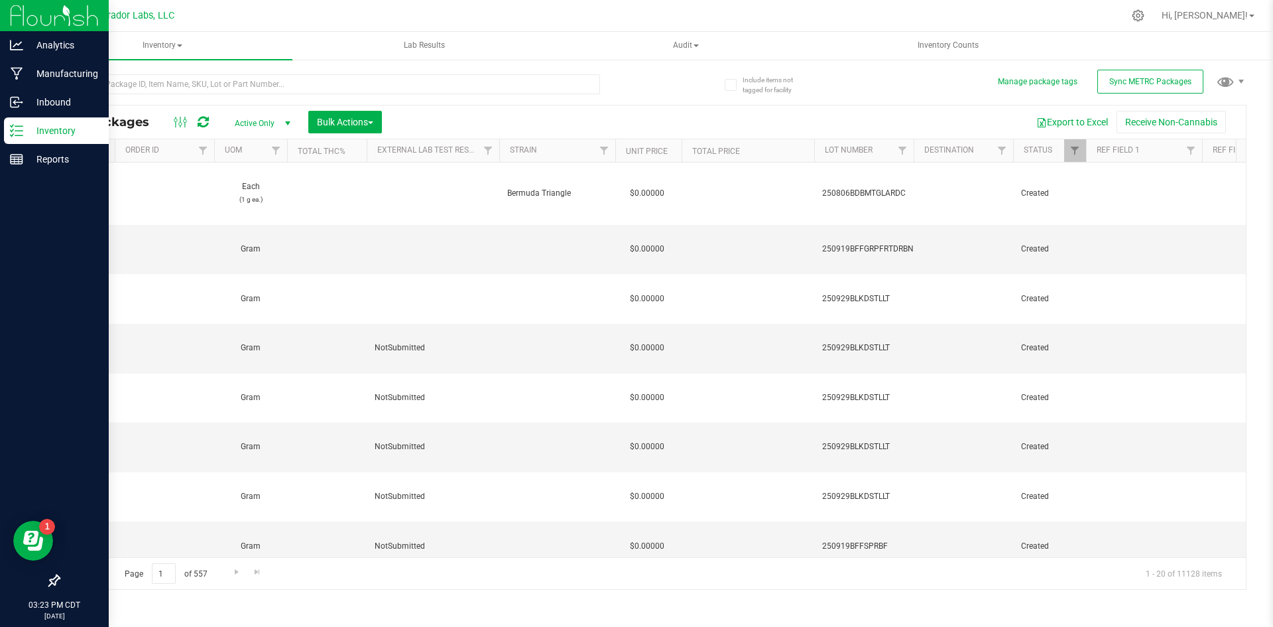
scroll to position [0, 882]
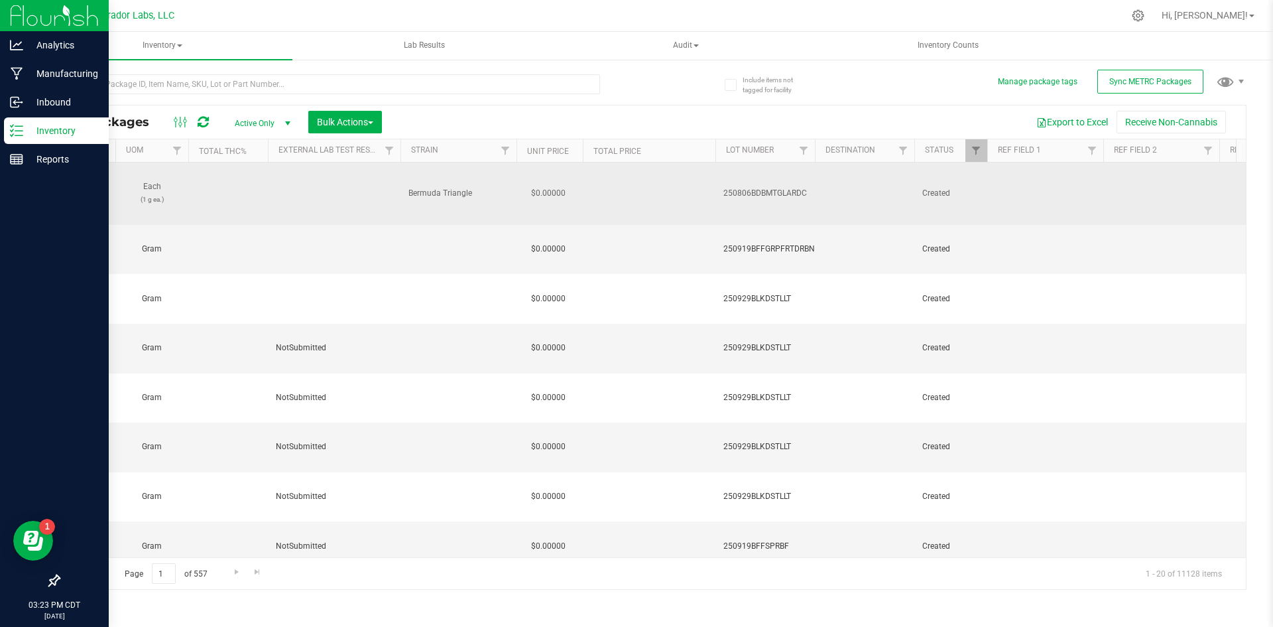
click at [745, 187] on span "250806BDBMTGLARDC" at bounding box center [766, 193] width 84 height 13
click at [745, 183] on input "250806BDBMTGLARDC" at bounding box center [762, 193] width 95 height 21
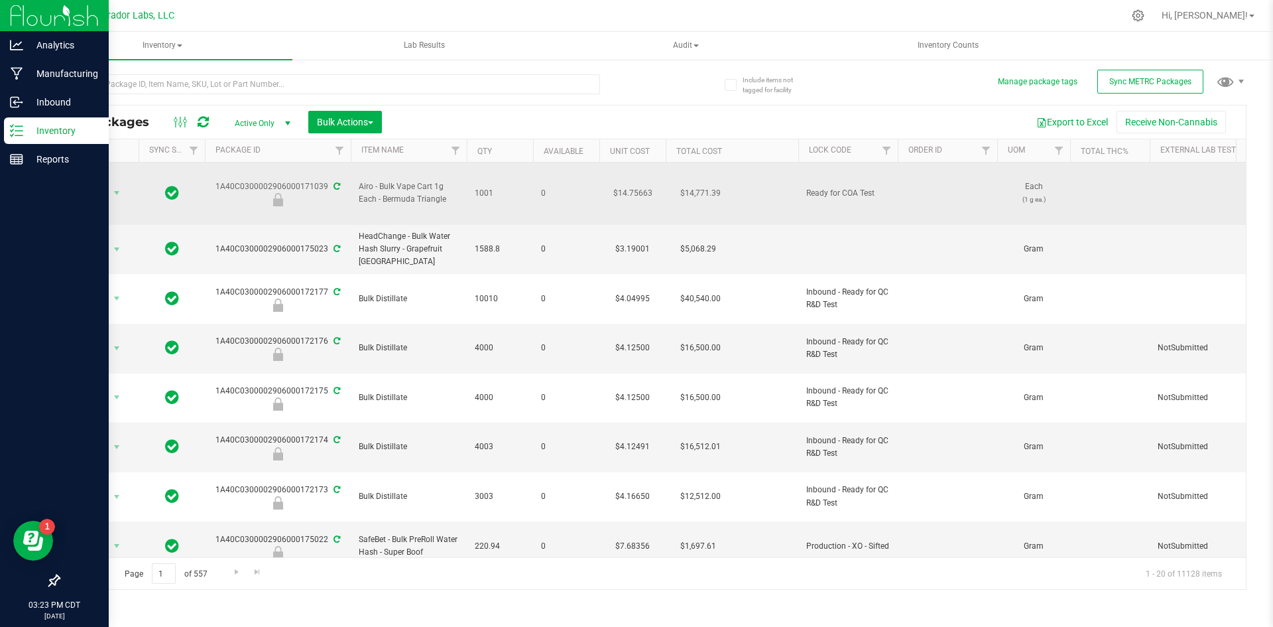
click at [375, 180] on span "Airo - Bulk Vape Cart 1g Each - Bermuda Triangle" at bounding box center [409, 192] width 100 height 25
click at [324, 180] on div "1A40C0300002906000171039" at bounding box center [278, 193] width 150 height 26
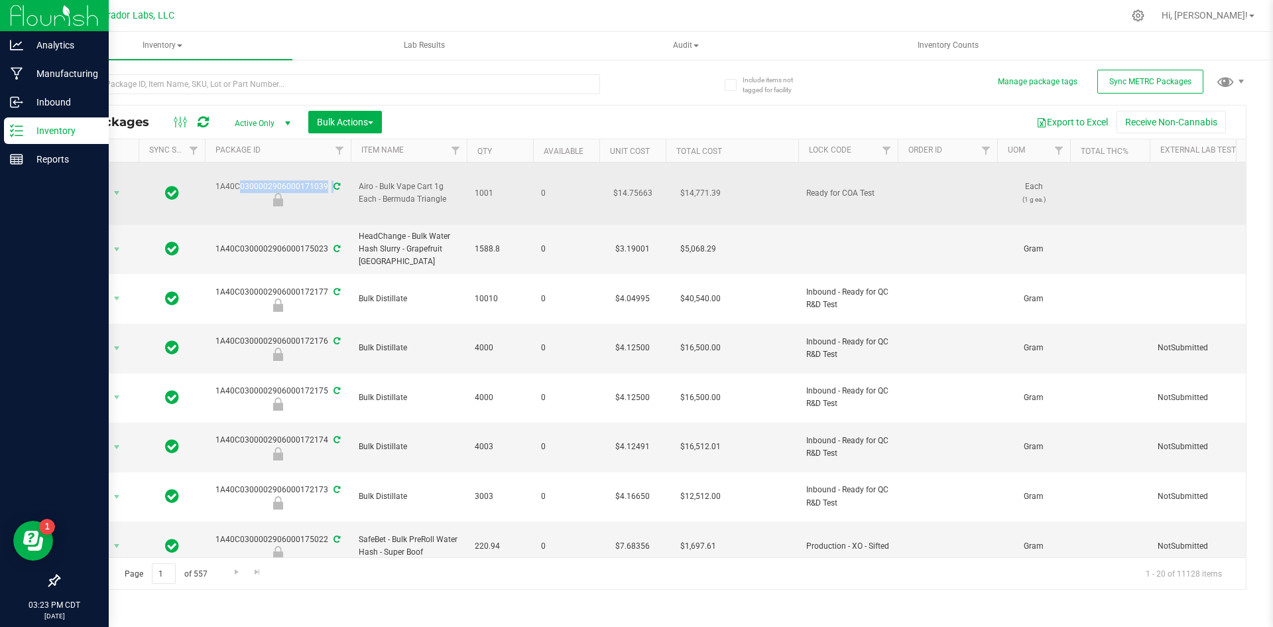
click at [324, 180] on div "1A40C0300002906000171039" at bounding box center [278, 193] width 150 height 26
copy div "1A40C0300002906000171039"
